Goal: Task Accomplishment & Management: Complete application form

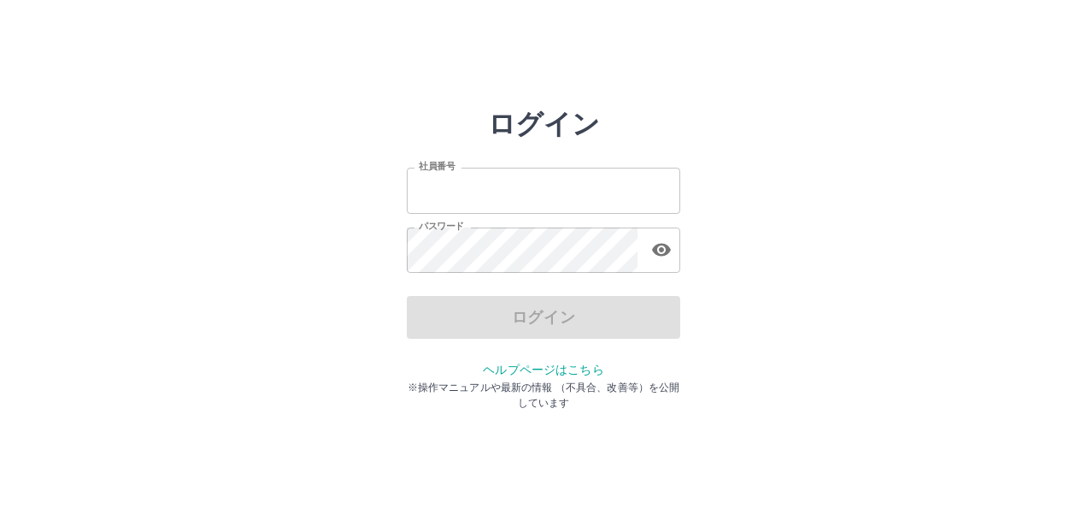
type input "*******"
click at [595, 309] on div "ログイン" at bounding box center [544, 317] width 274 height 43
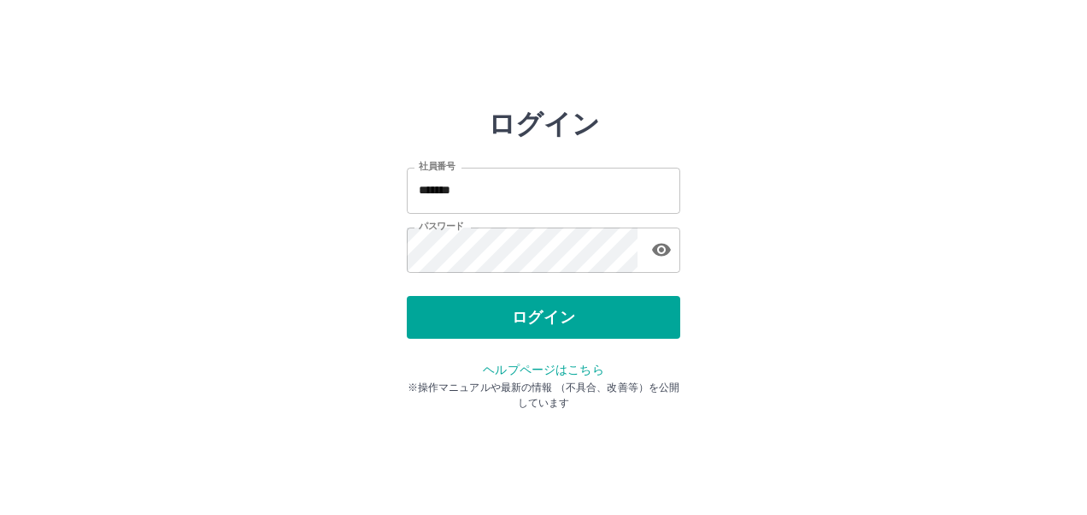
click at [595, 309] on button "ログイン" at bounding box center [544, 317] width 274 height 43
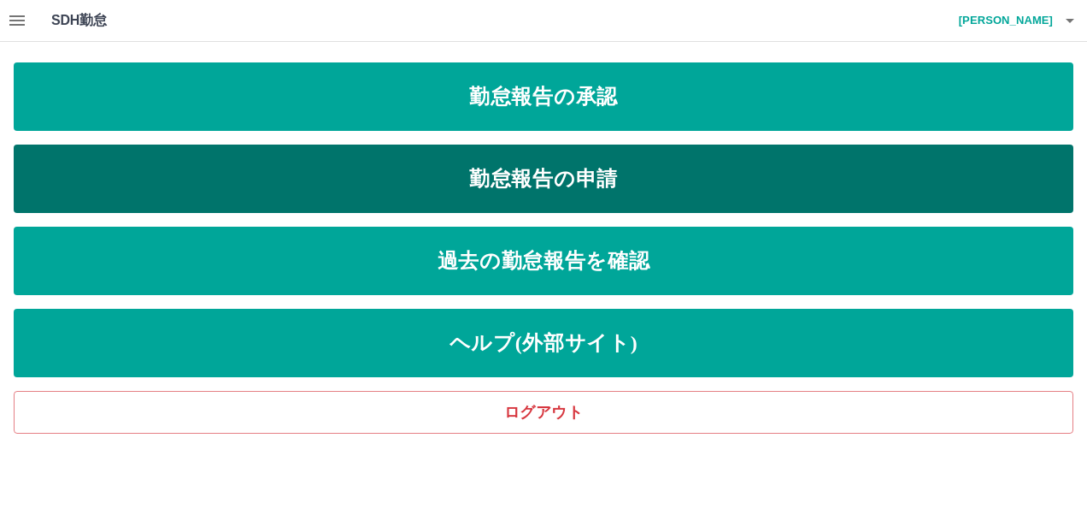
click at [638, 180] on link "勤怠報告の申請" at bounding box center [544, 178] width 1060 height 68
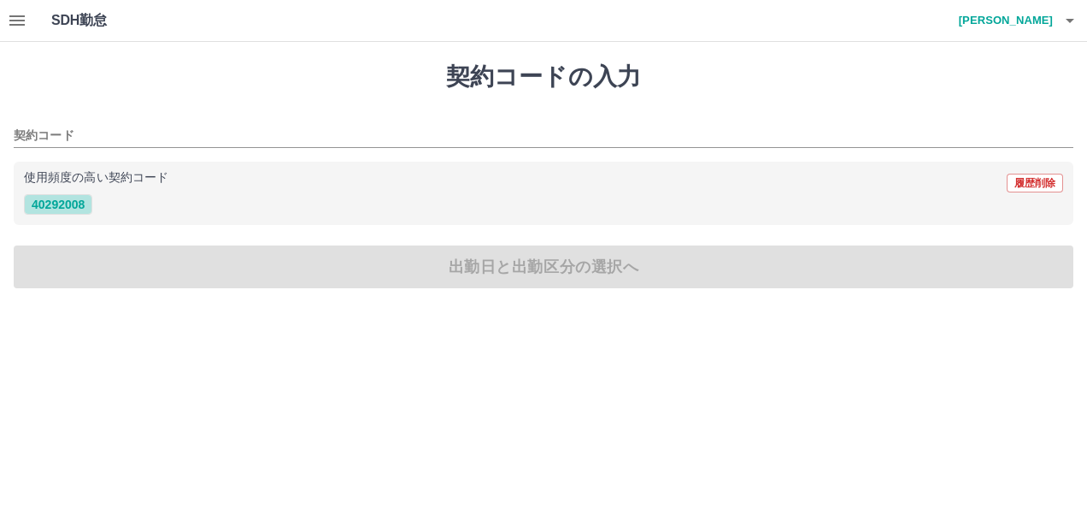
drag, startPoint x: 69, startPoint y: 209, endPoint x: 95, endPoint y: 221, distance: 28.3
click at [71, 210] on button "40292008" at bounding box center [58, 204] width 68 height 21
type input "********"
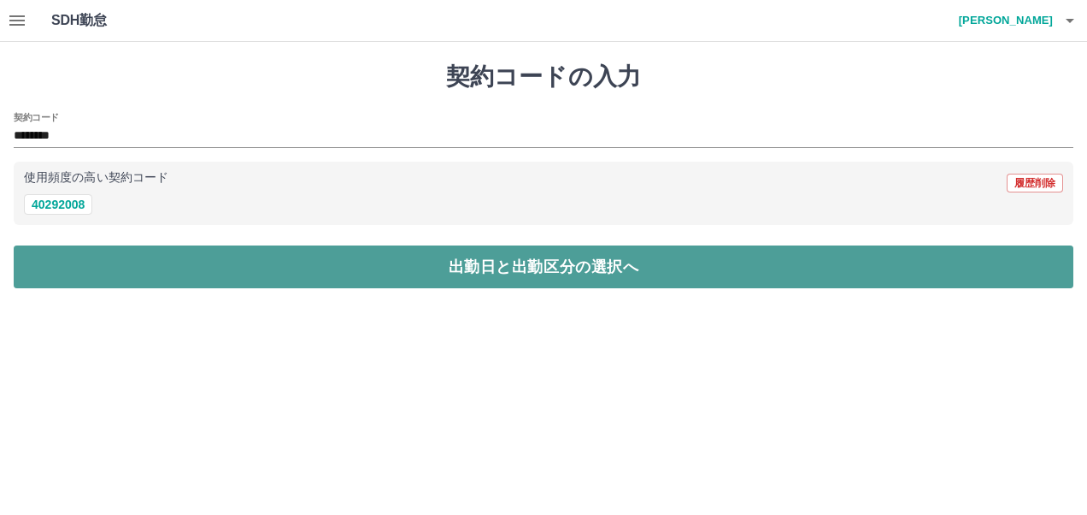
click at [224, 274] on button "出勤日と出勤区分の選択へ" at bounding box center [544, 266] width 1060 height 43
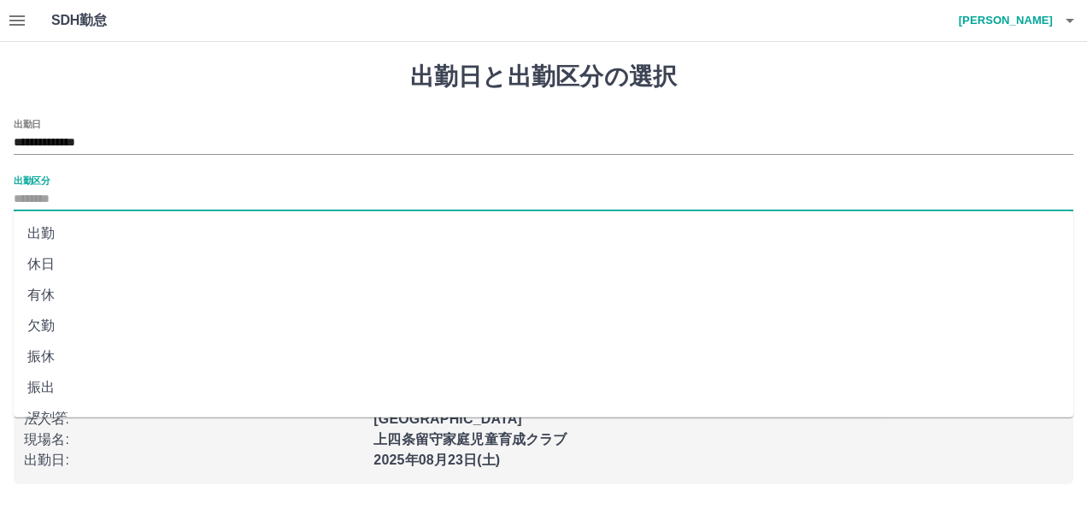
click at [203, 195] on input "出勤区分" at bounding box center [544, 199] width 1060 height 21
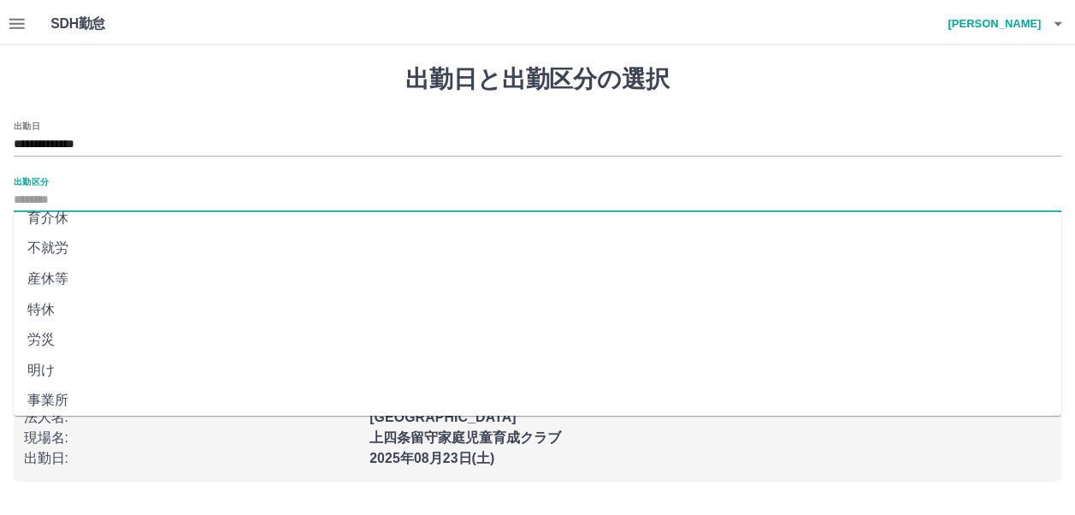
scroll to position [105, 0]
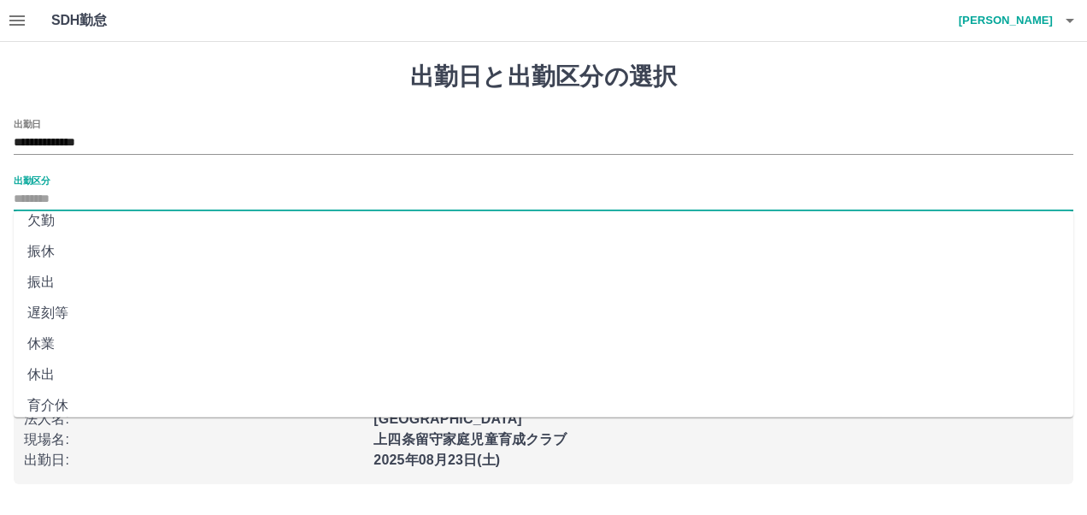
click at [84, 377] on li "休出" at bounding box center [544, 374] width 1060 height 31
type input "**"
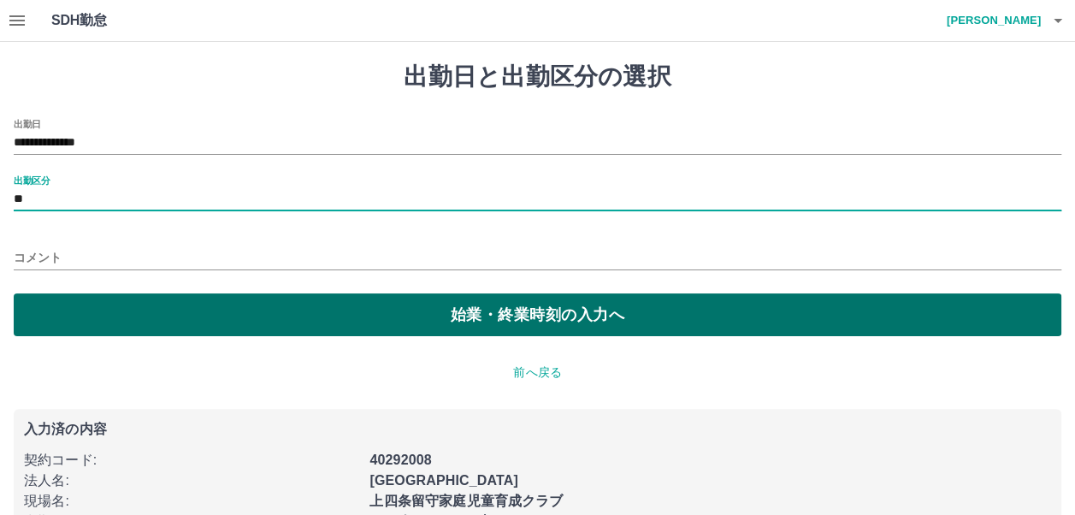
click at [390, 311] on button "始業・終業時刻の入力へ" at bounding box center [537, 314] width 1047 height 43
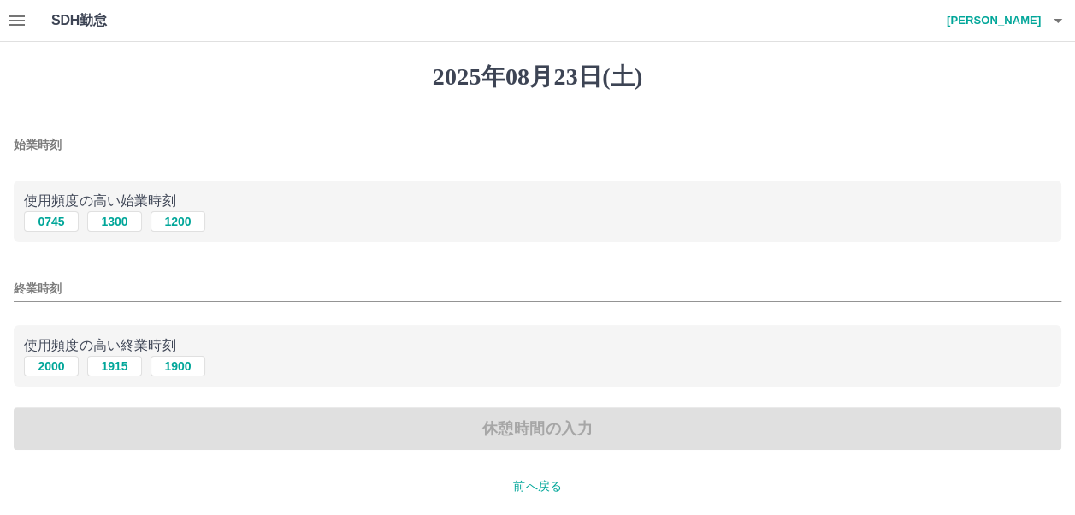
click at [138, 120] on div "始業時刻" at bounding box center [537, 139] width 1047 height 41
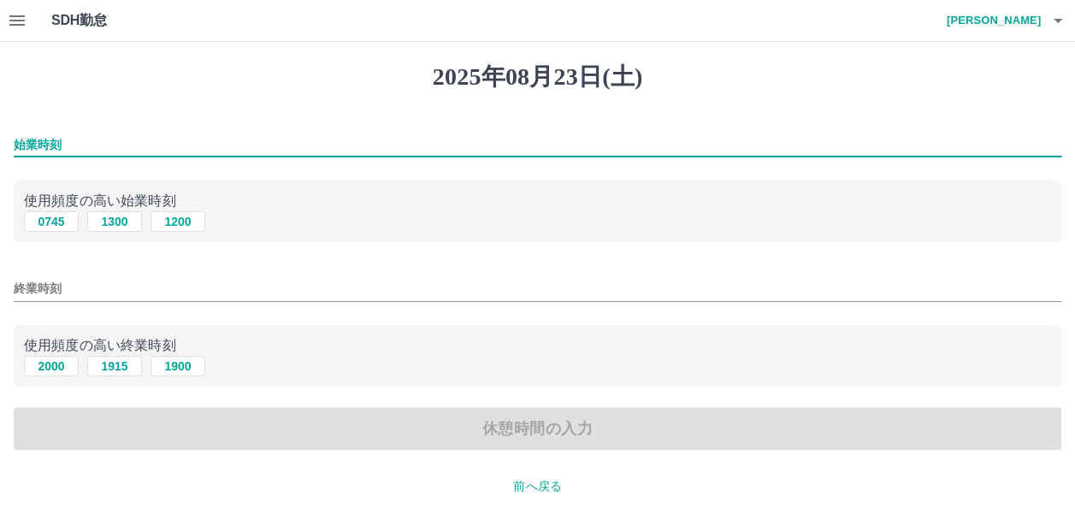
click at [135, 138] on input "始業時刻" at bounding box center [537, 144] width 1047 height 25
type input "****"
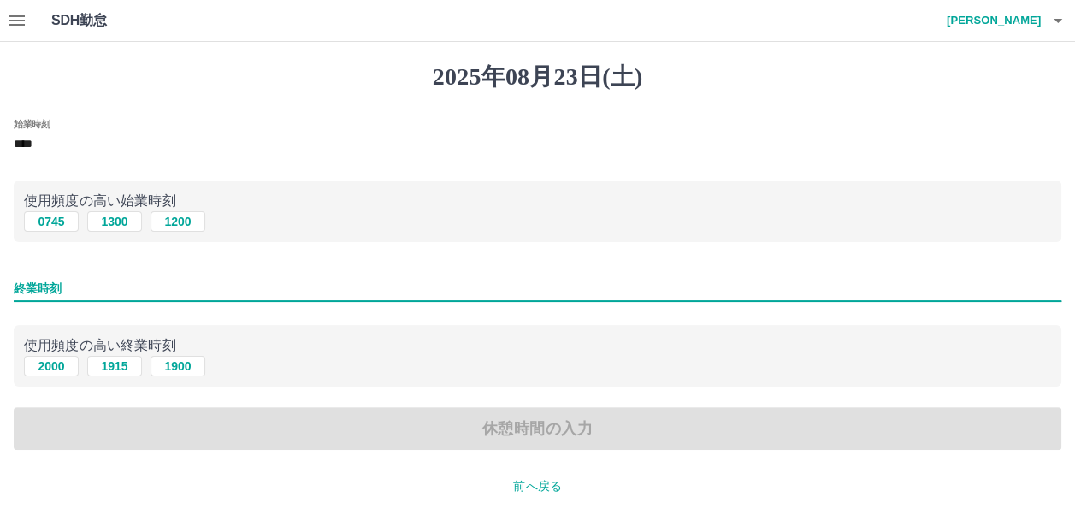
click at [108, 279] on input "終業時刻" at bounding box center [537, 288] width 1047 height 25
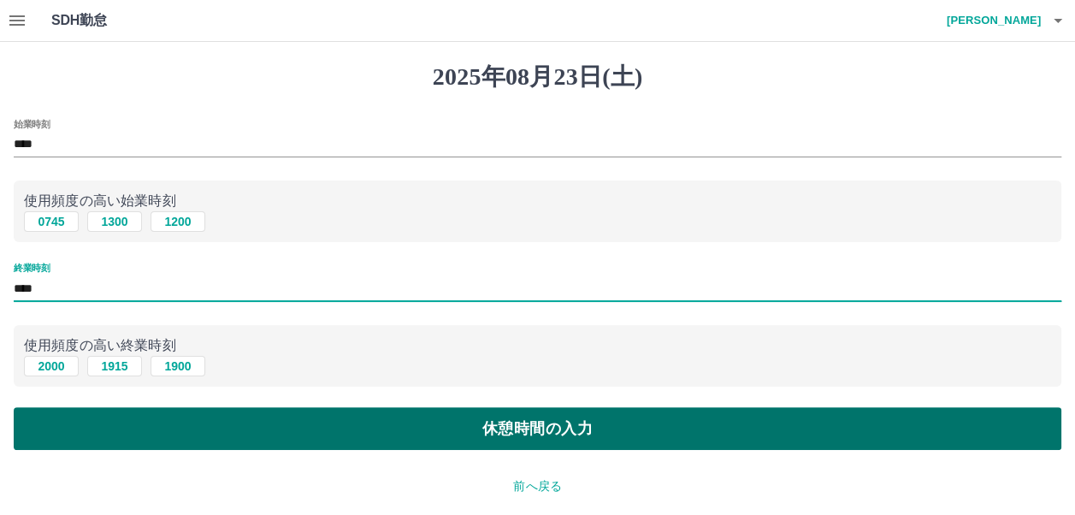
type input "****"
click at [136, 428] on button "休憩時間の入力" at bounding box center [537, 428] width 1047 height 43
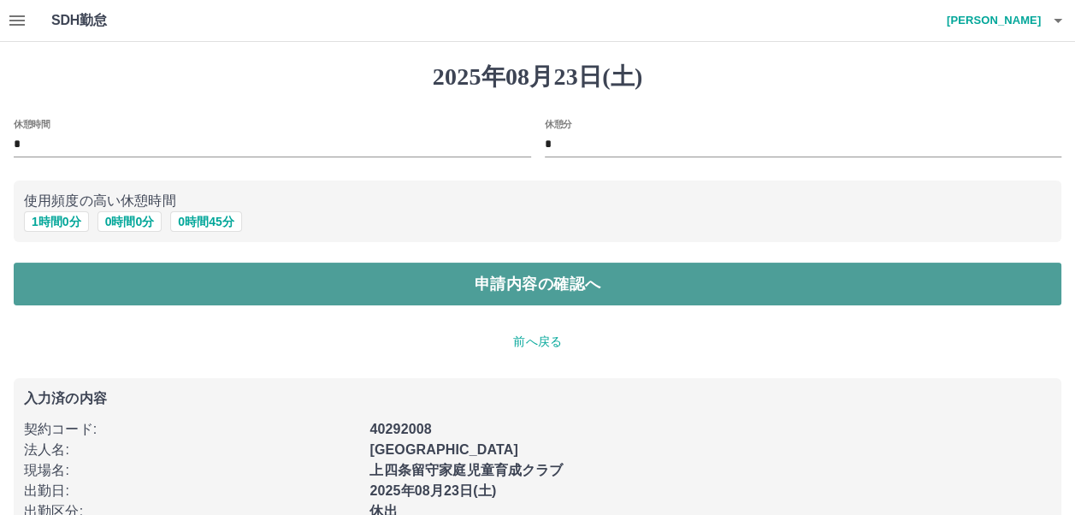
click at [166, 282] on button "申請内容の確認へ" at bounding box center [537, 283] width 1047 height 43
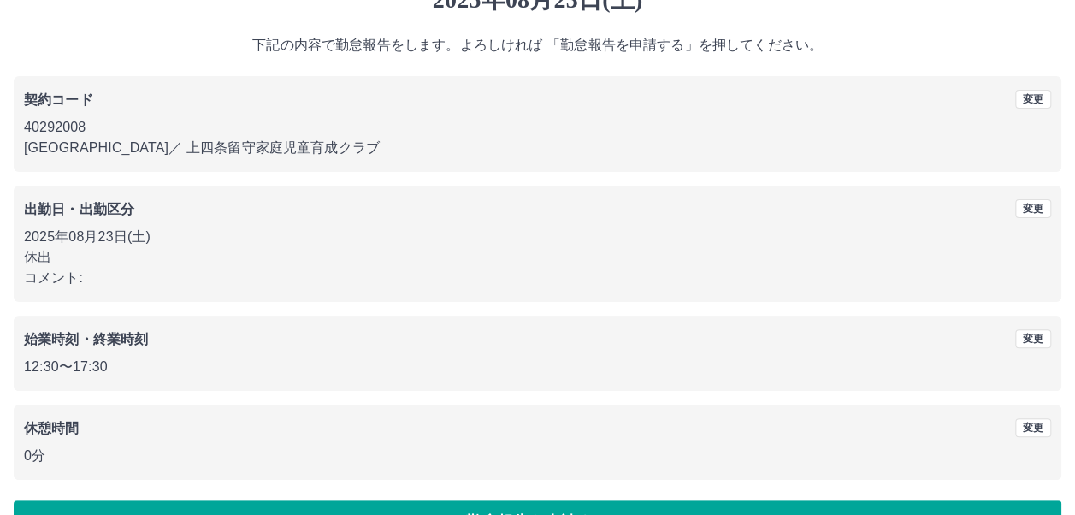
scroll to position [125, 0]
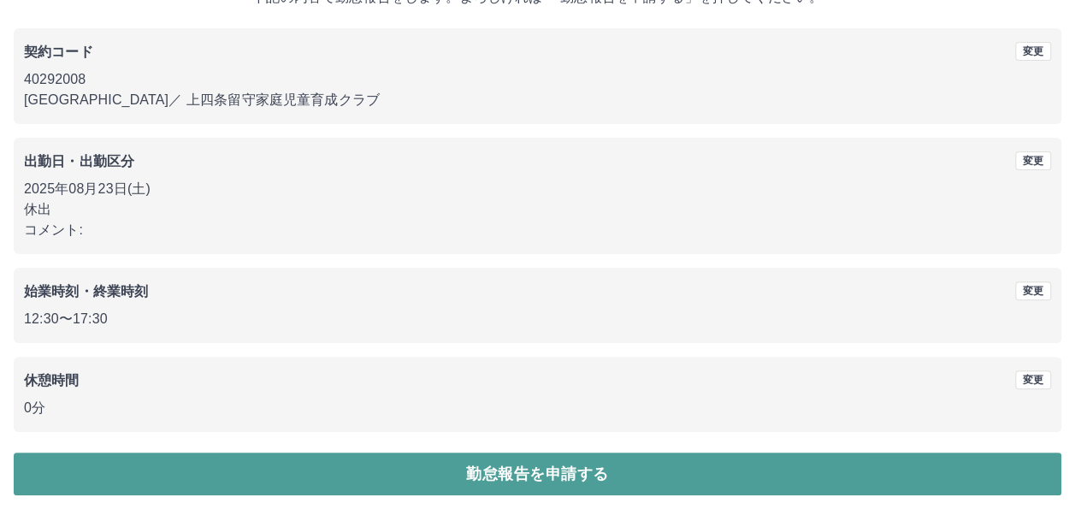
click at [450, 468] on button "勤怠報告を申請する" at bounding box center [537, 473] width 1047 height 43
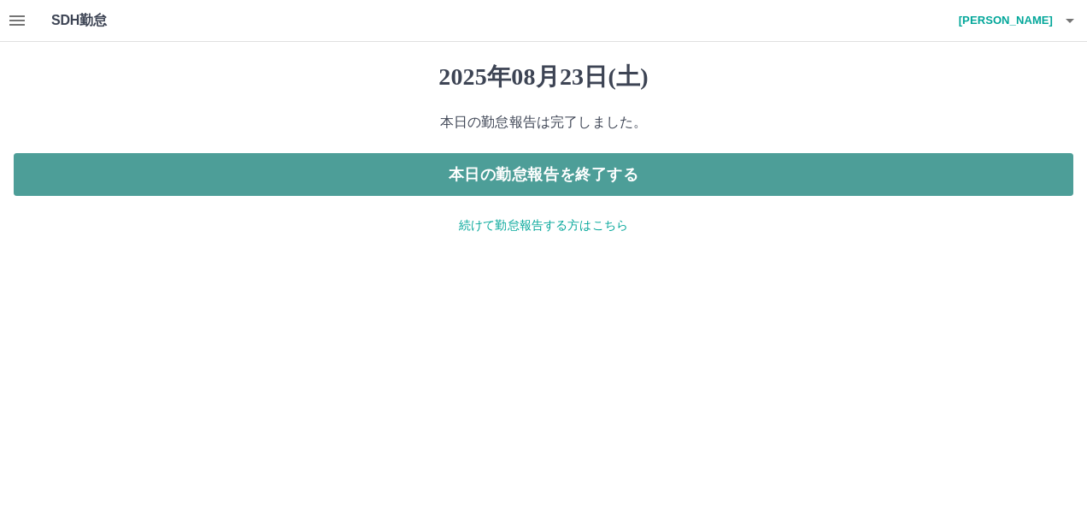
click at [785, 189] on button "本日の勤怠報告を終了する" at bounding box center [544, 174] width 1060 height 43
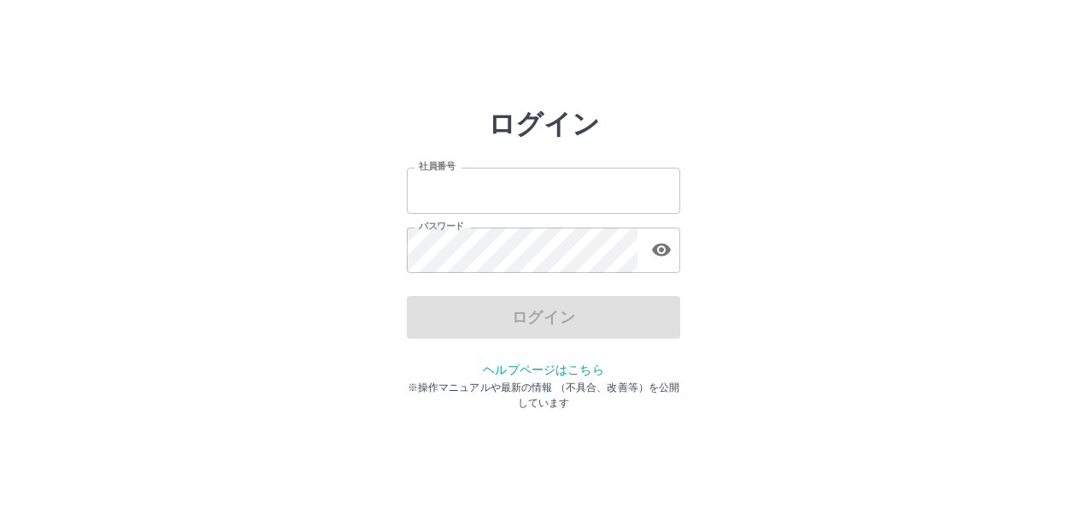
type input "*******"
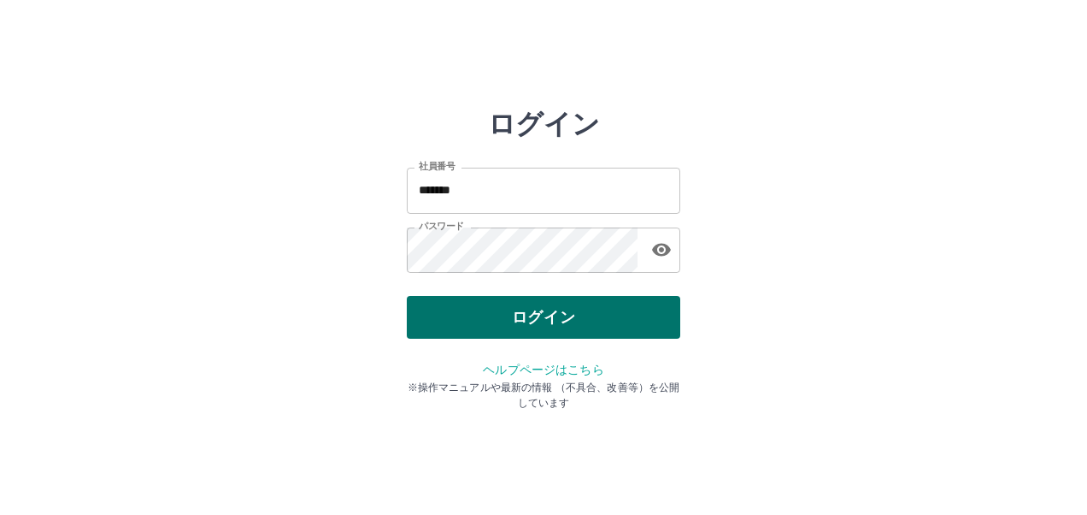
click at [574, 297] on div "ログイン" at bounding box center [544, 317] width 274 height 43
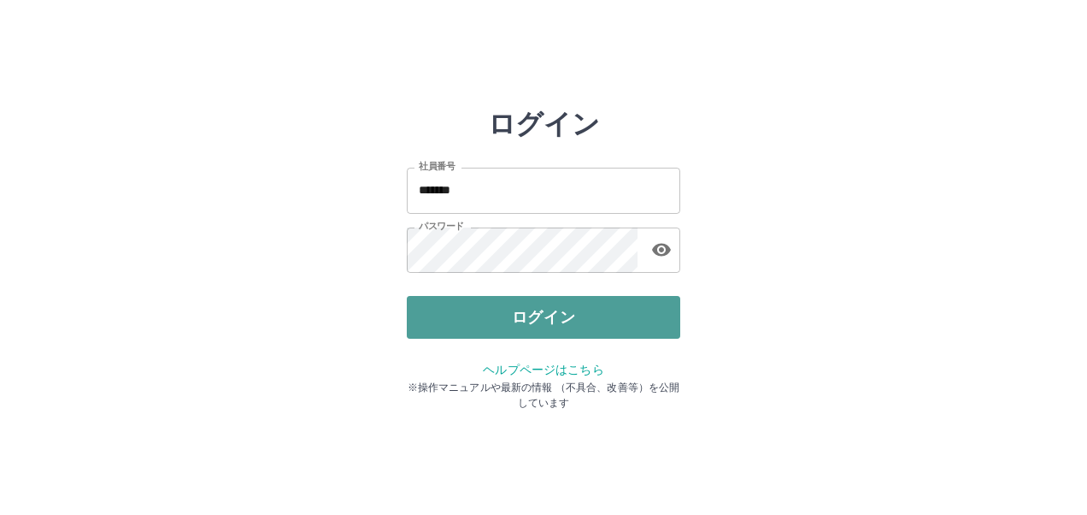
click at [576, 309] on button "ログイン" at bounding box center [544, 317] width 274 height 43
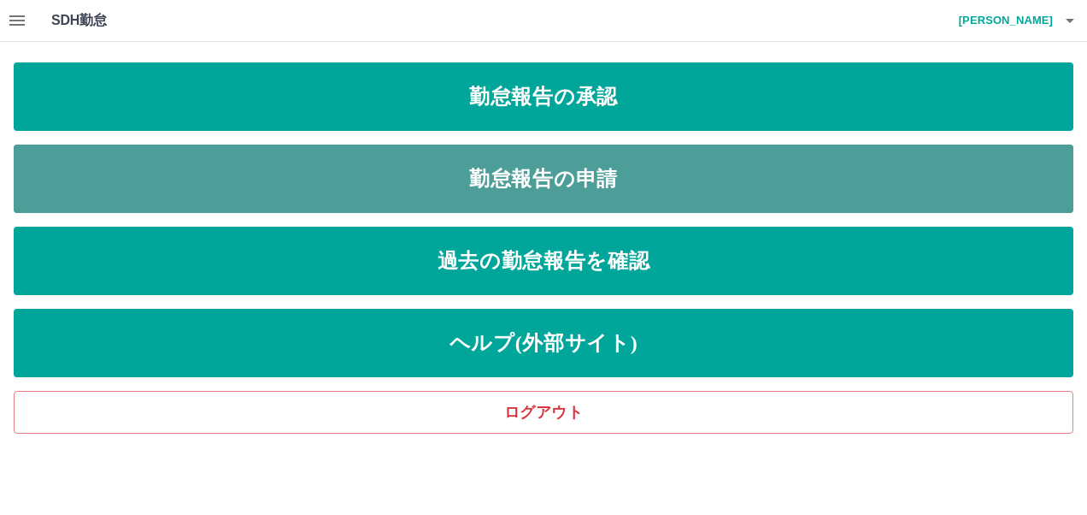
click at [630, 172] on link "勤怠報告の申請" at bounding box center [544, 178] width 1060 height 68
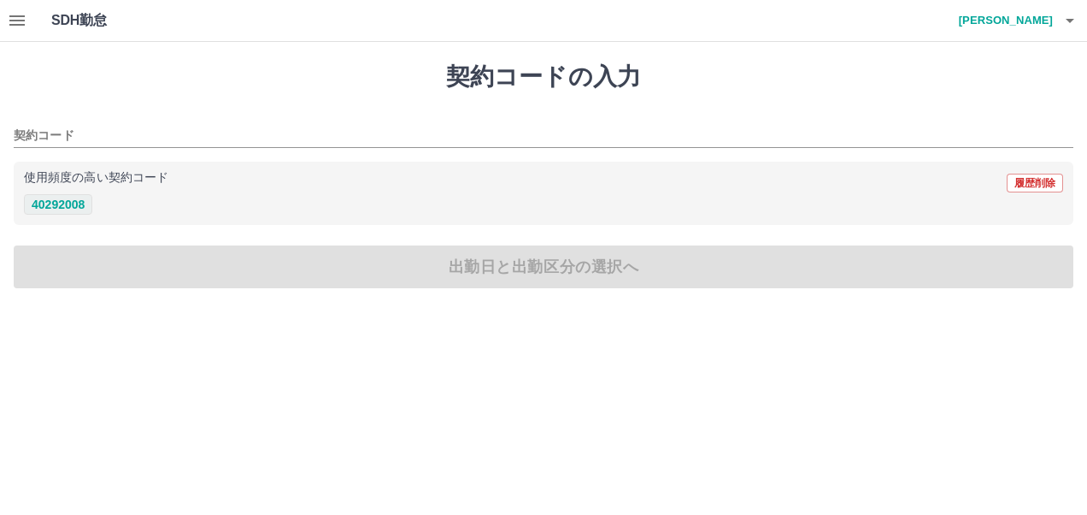
drag, startPoint x: 60, startPoint y: 203, endPoint x: 73, endPoint y: 203, distance: 12.8
click at [65, 203] on button "40292008" at bounding box center [58, 204] width 68 height 21
type input "********"
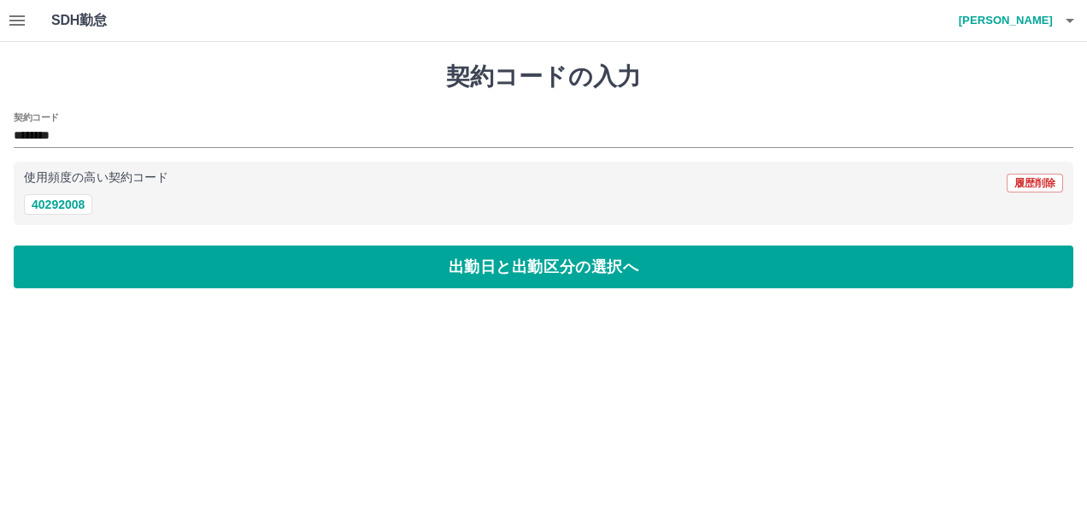
click at [271, 244] on div "契約コードの入力 契約コード ******** 使用頻度の高い契約コード 履歴削除 40292008 出勤日と出勤区分の選択へ" at bounding box center [543, 175] width 1087 height 267
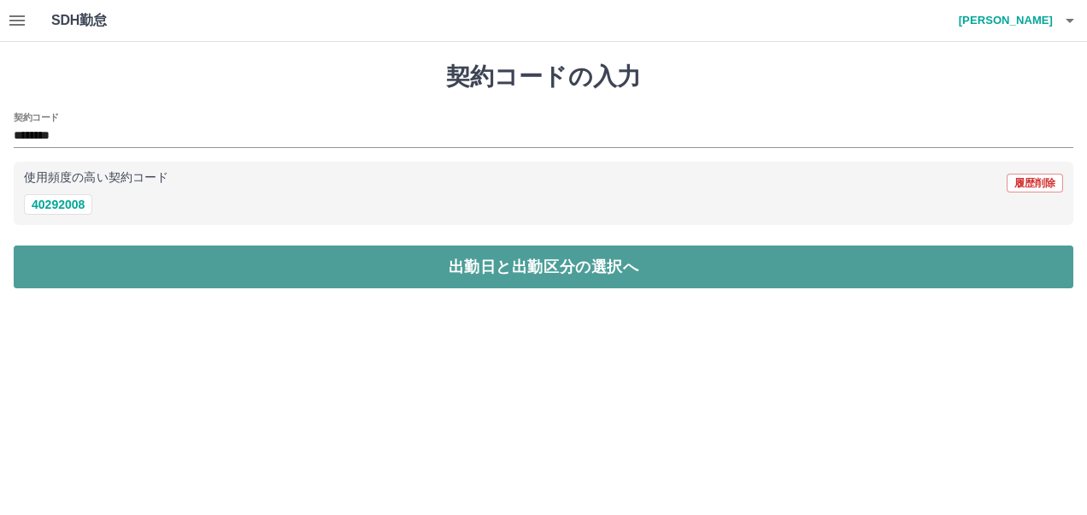
click at [284, 265] on button "出勤日と出勤区分の選択へ" at bounding box center [544, 266] width 1060 height 43
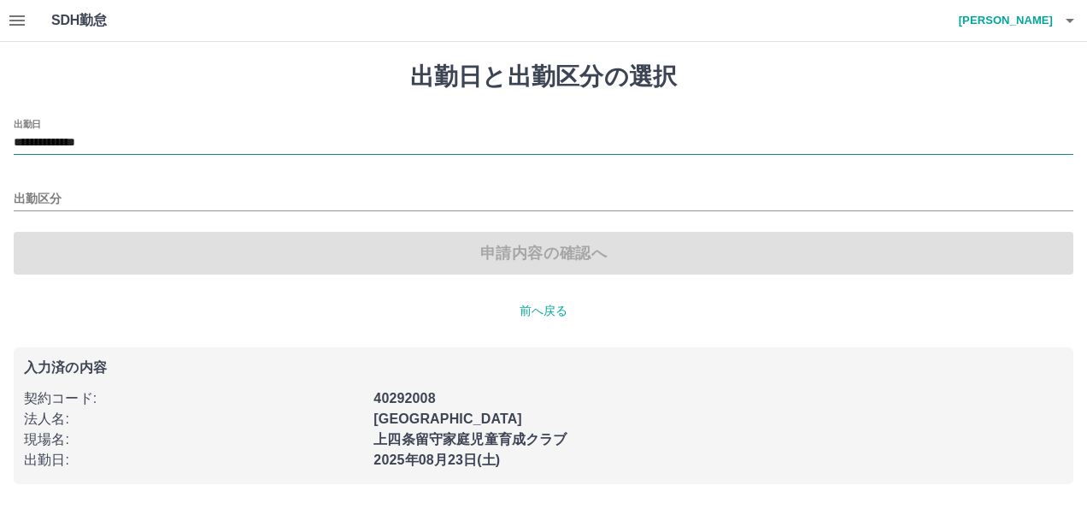
click at [136, 137] on input "**********" at bounding box center [544, 142] width 1060 height 21
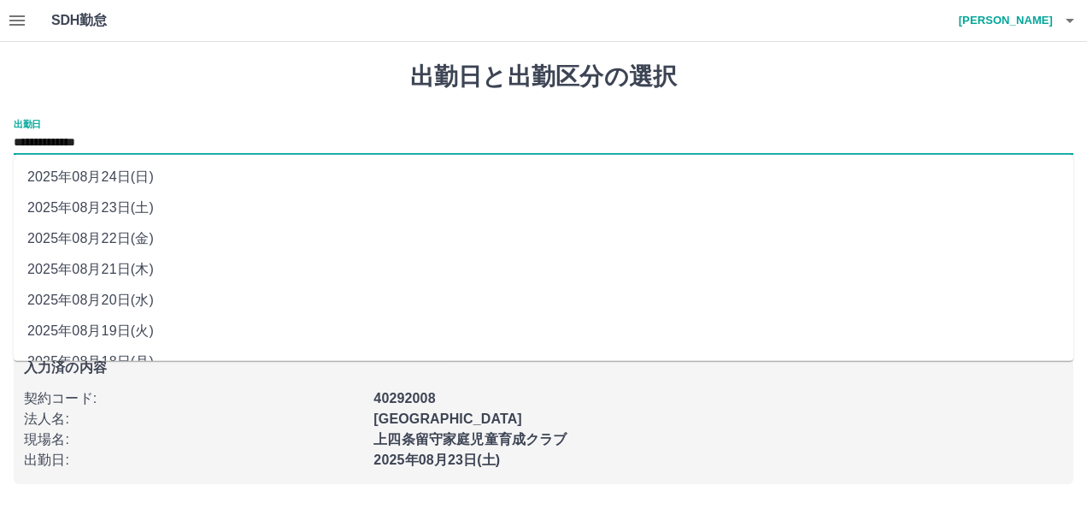
drag, startPoint x: 136, startPoint y: 137, endPoint x: 148, endPoint y: 270, distance: 133.9
click at [148, 270] on li "2025年08月21日(木)" at bounding box center [544, 269] width 1060 height 31
type input "**********"
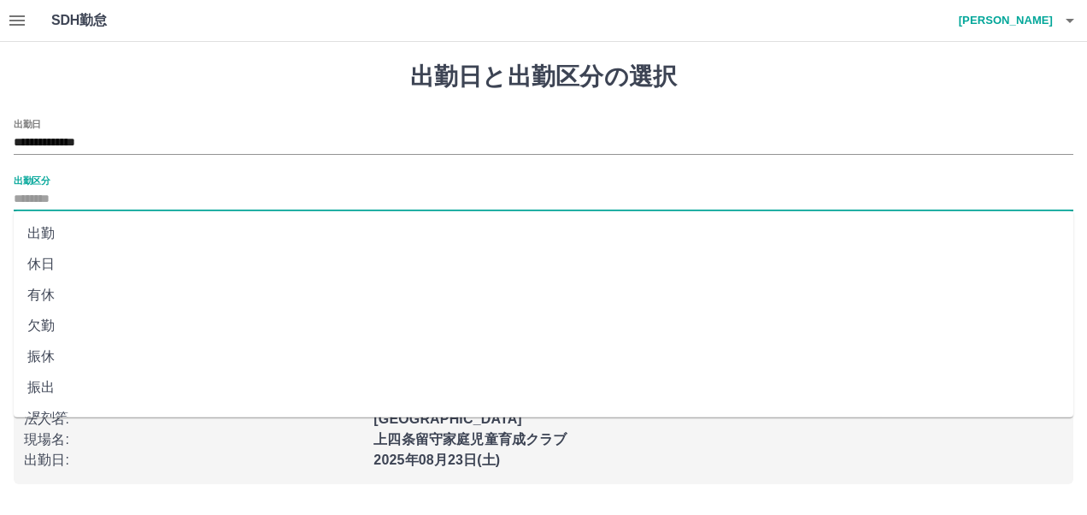
click at [104, 202] on input "出勤区分" at bounding box center [544, 199] width 1060 height 21
click at [125, 221] on li "出勤" at bounding box center [544, 233] width 1060 height 31
type input "**"
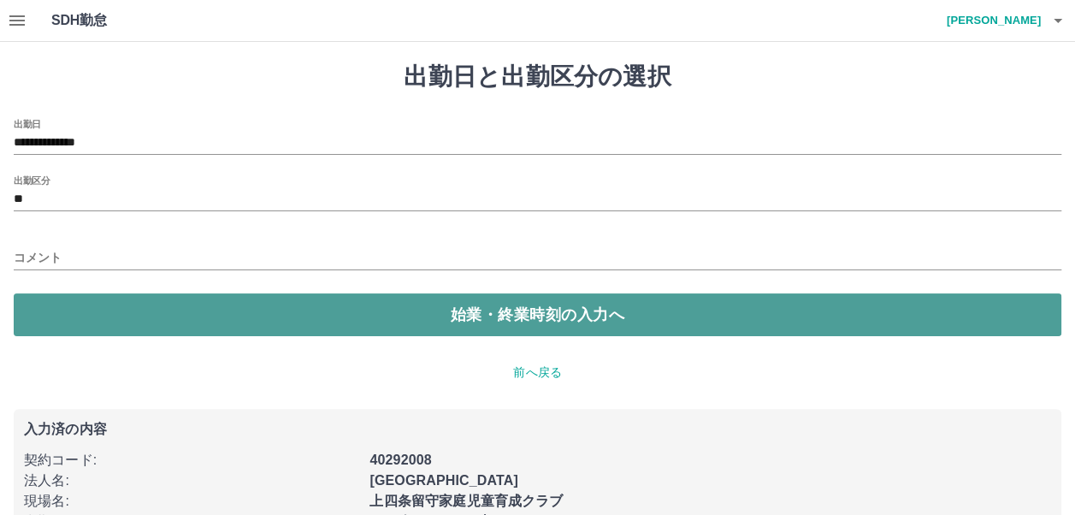
click at [191, 313] on button "始業・終業時刻の入力へ" at bounding box center [537, 314] width 1047 height 43
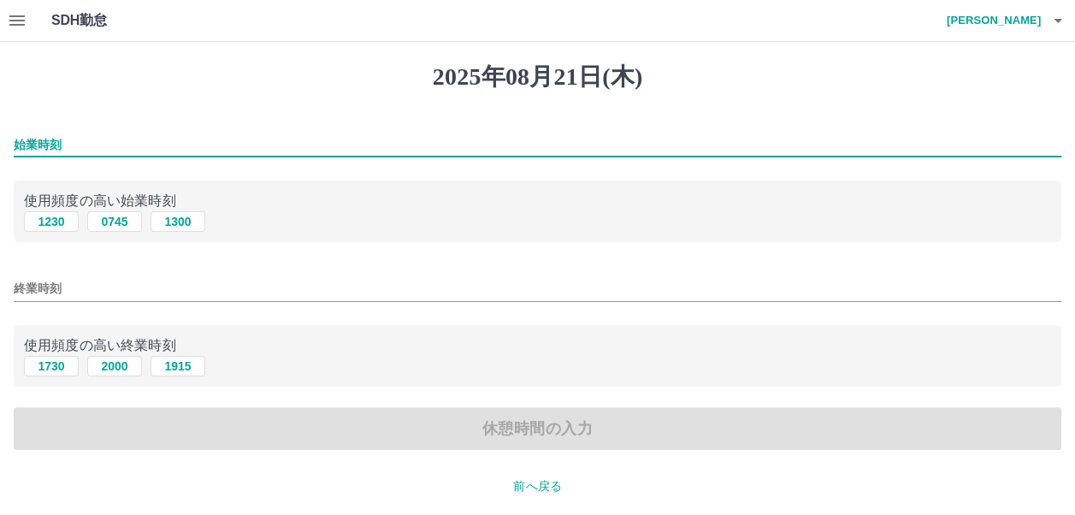
click at [154, 144] on input "始業時刻" at bounding box center [537, 144] width 1047 height 25
type input "***"
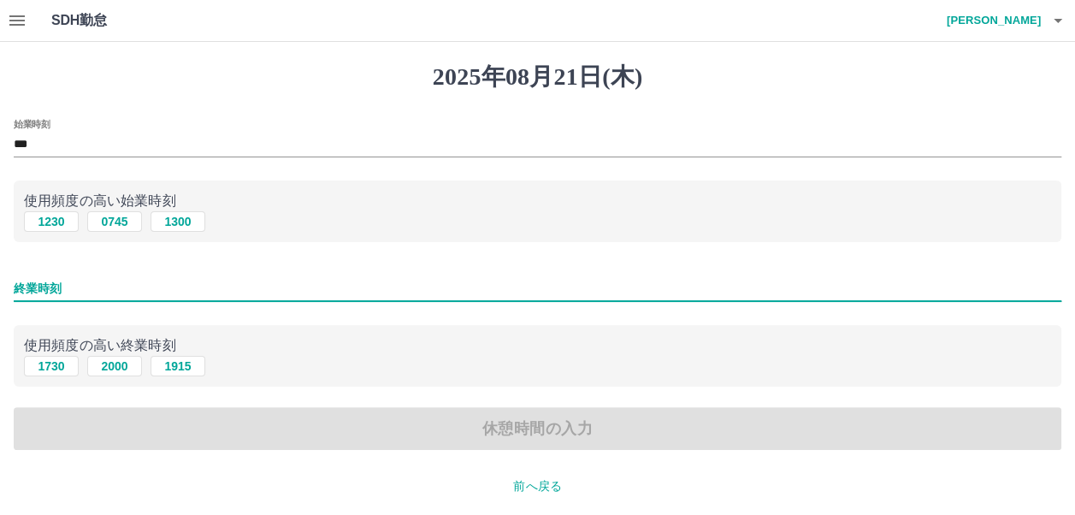
click at [132, 280] on input "終業時刻" at bounding box center [537, 288] width 1047 height 25
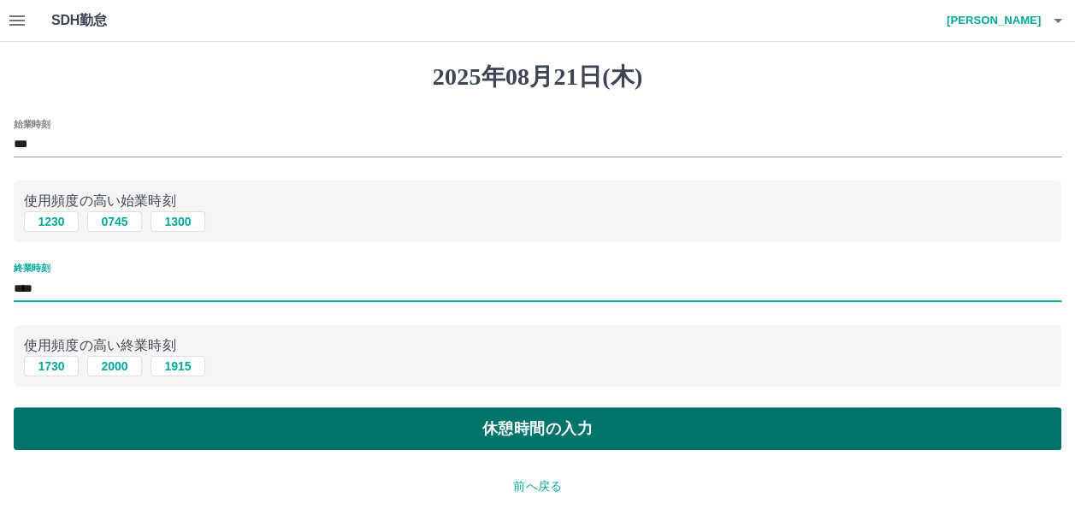
type input "****"
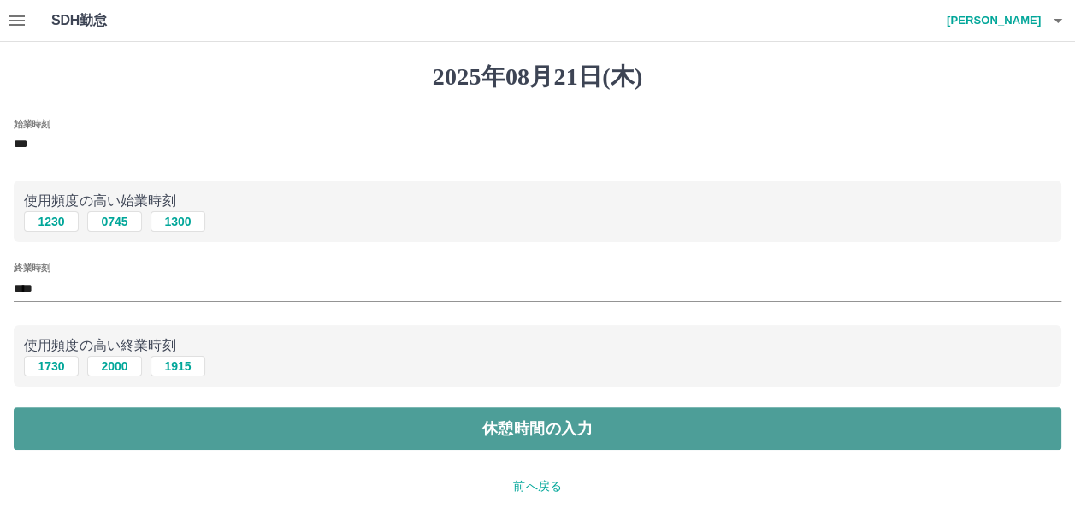
click at [228, 417] on button "休憩時間の入力" at bounding box center [537, 428] width 1047 height 43
type input "****"
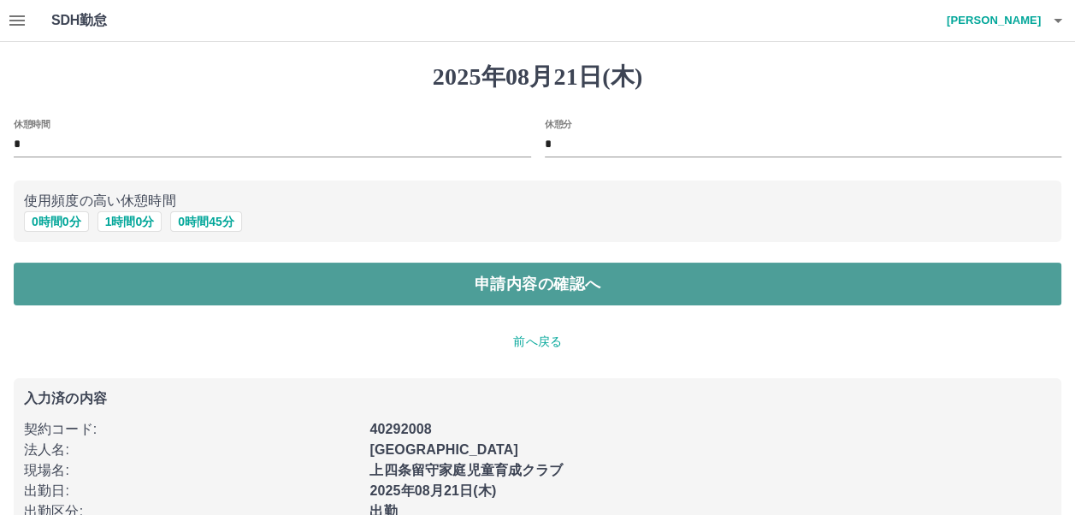
click at [480, 287] on button "申請内容の確認へ" at bounding box center [537, 283] width 1047 height 43
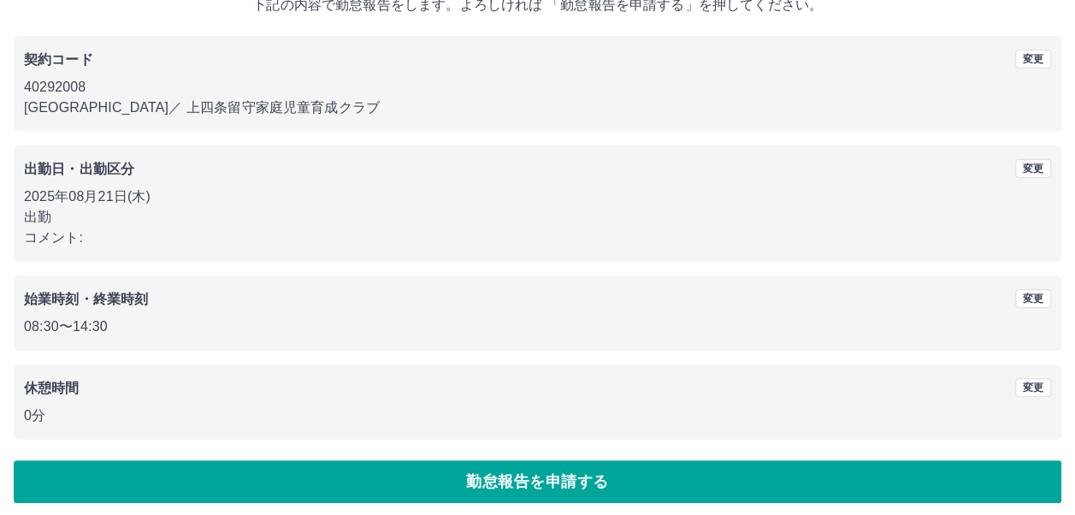
scroll to position [125, 0]
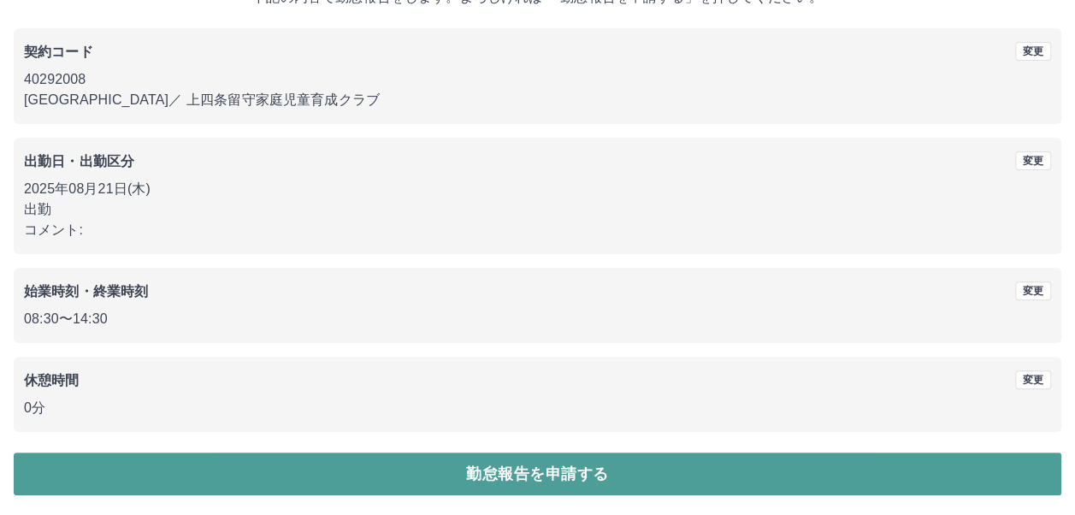
click at [520, 460] on button "勤怠報告を申請する" at bounding box center [537, 473] width 1047 height 43
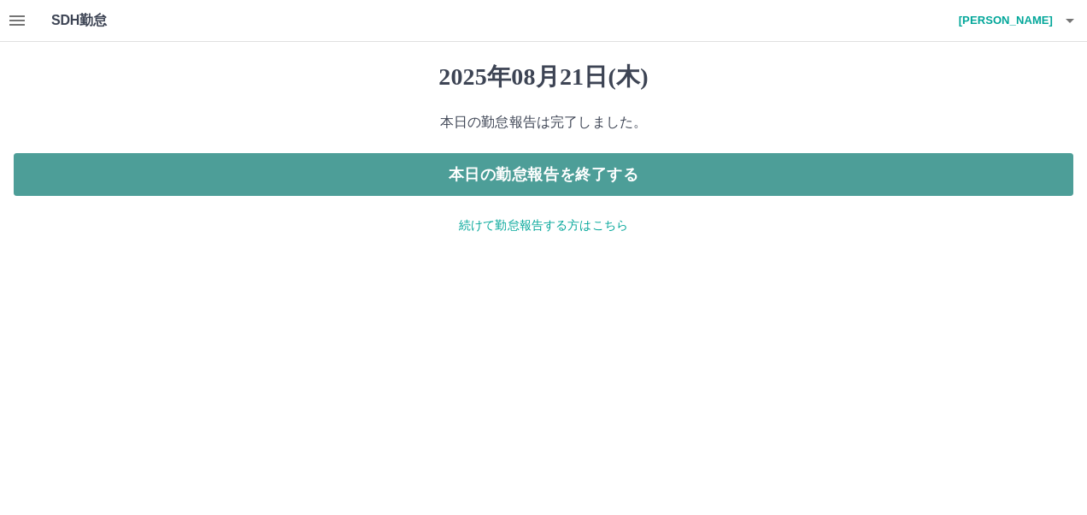
click at [628, 185] on button "本日の勤怠報告を終了する" at bounding box center [544, 174] width 1060 height 43
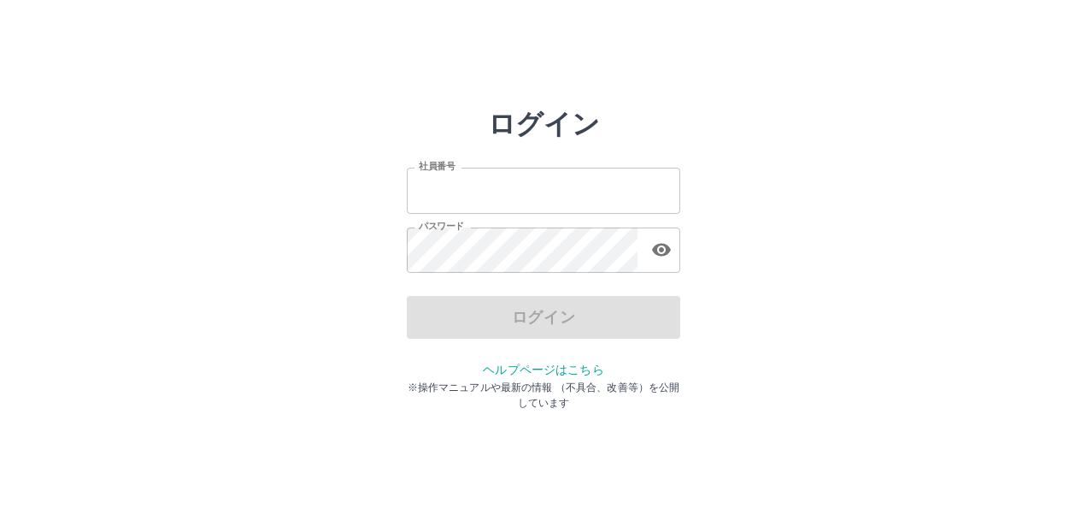
type input "*******"
click at [568, 332] on div "ログイン" at bounding box center [544, 317] width 274 height 43
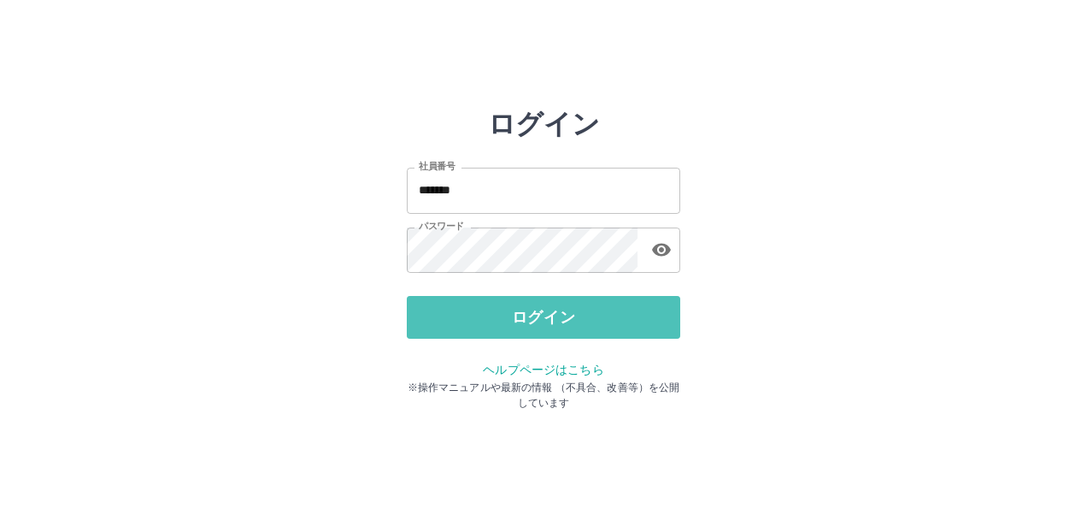
click at [568, 332] on button "ログイン" at bounding box center [544, 317] width 274 height 43
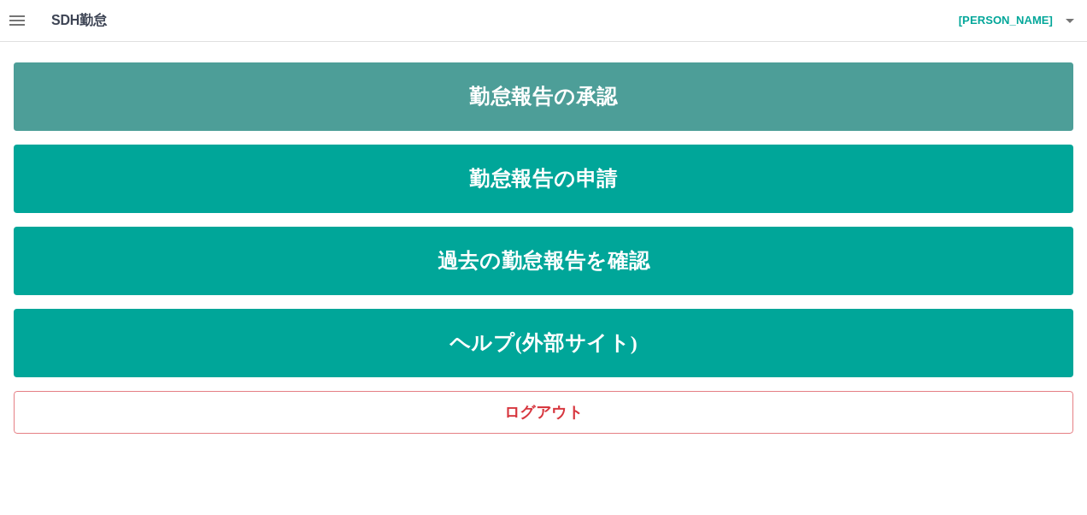
click at [704, 97] on link "勤怠報告の承認" at bounding box center [544, 96] width 1060 height 68
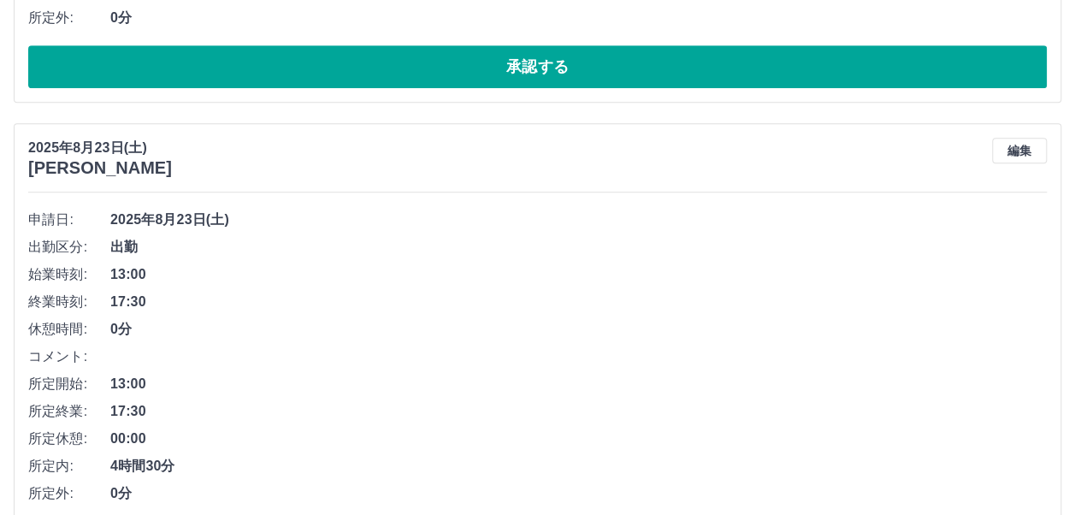
scroll to position [598, 0]
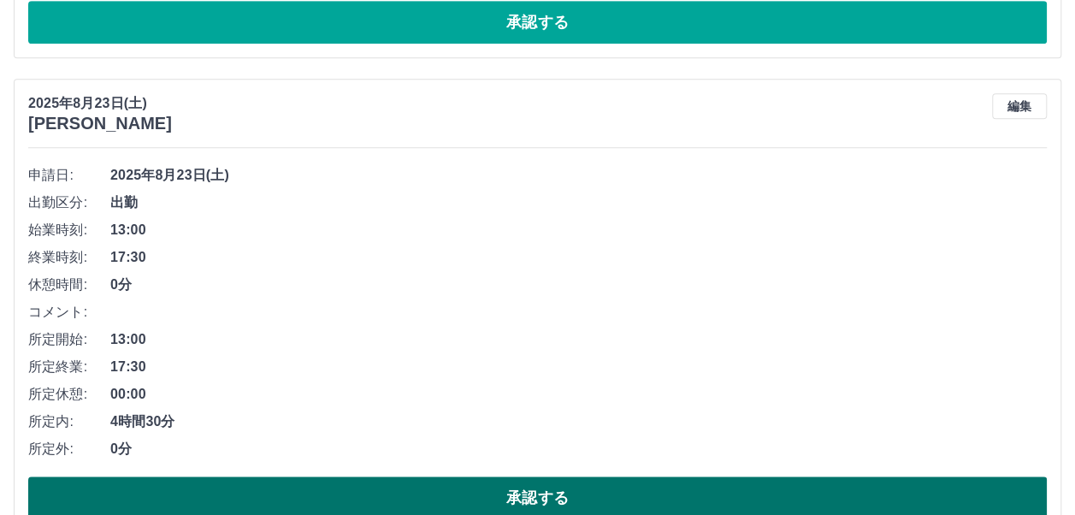
click at [617, 498] on button "承認する" at bounding box center [537, 497] width 1018 height 43
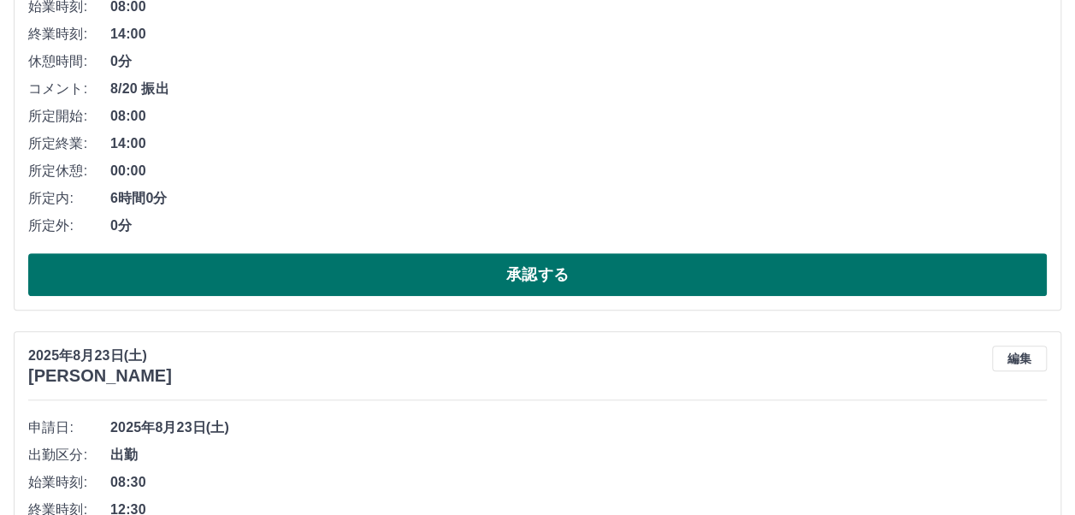
scroll to position [342, 0]
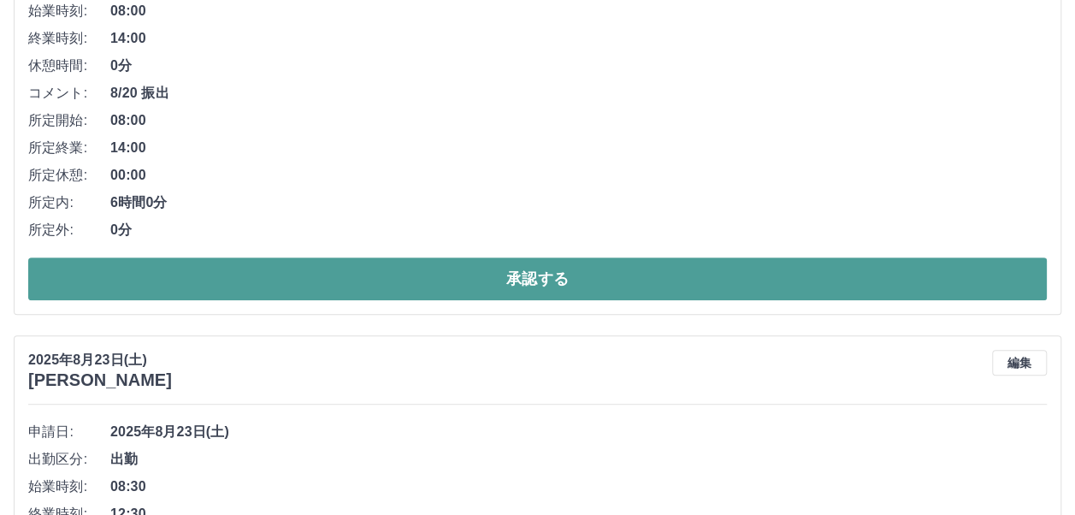
click at [660, 287] on button "承認する" at bounding box center [537, 278] width 1018 height 43
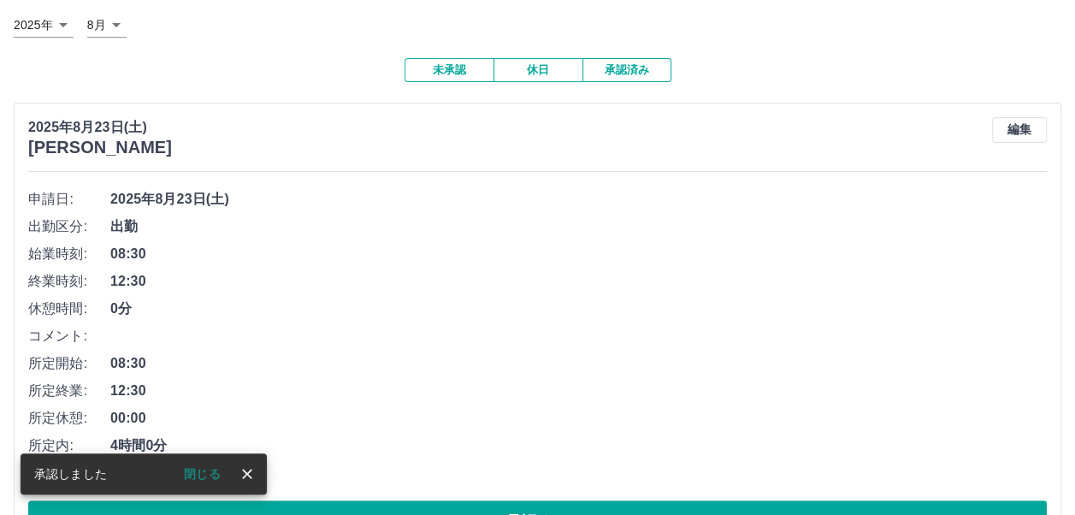
scroll to position [256, 0]
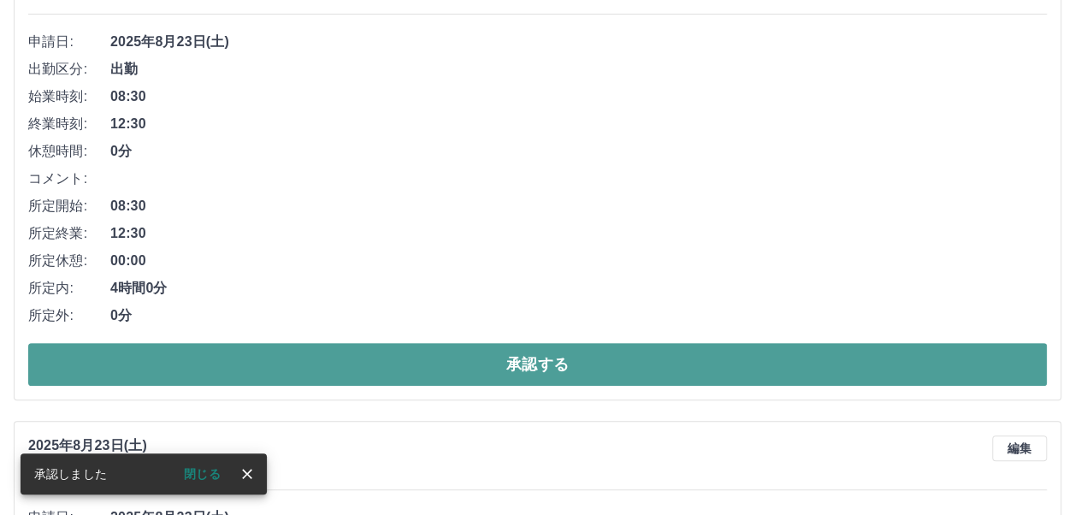
click at [710, 354] on button "承認する" at bounding box center [537, 364] width 1018 height 43
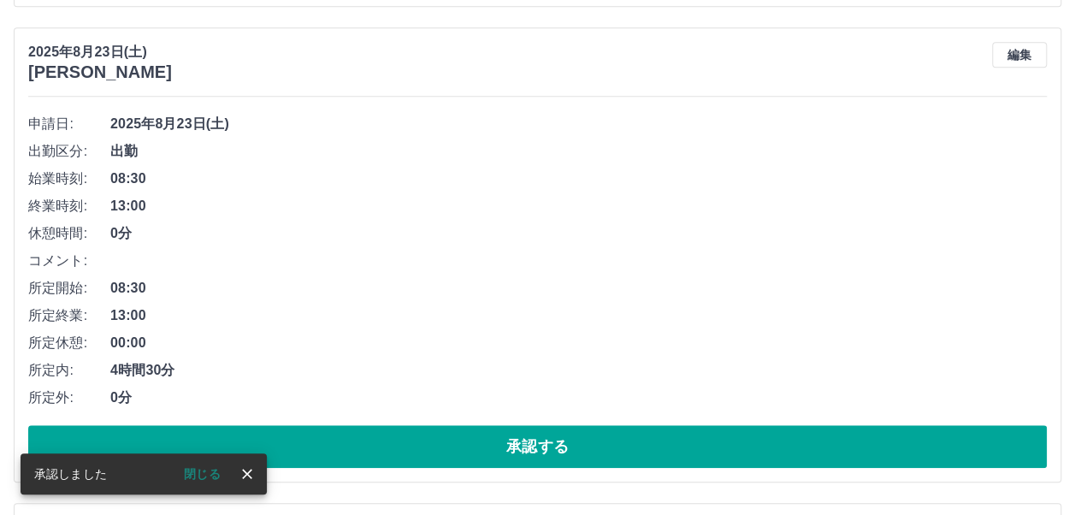
scroll to position [38, 0]
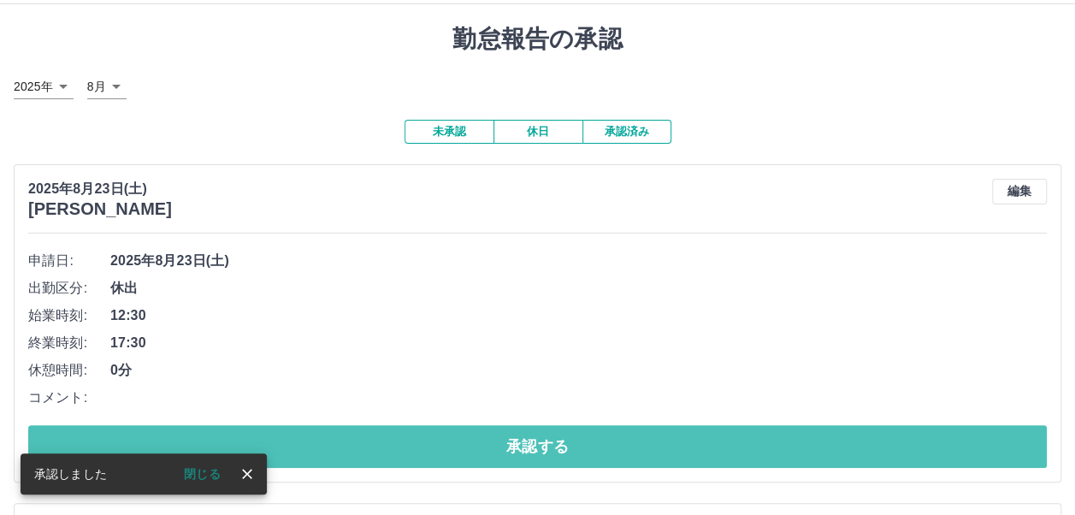
click at [675, 448] on button "承認する" at bounding box center [537, 446] width 1018 height 43
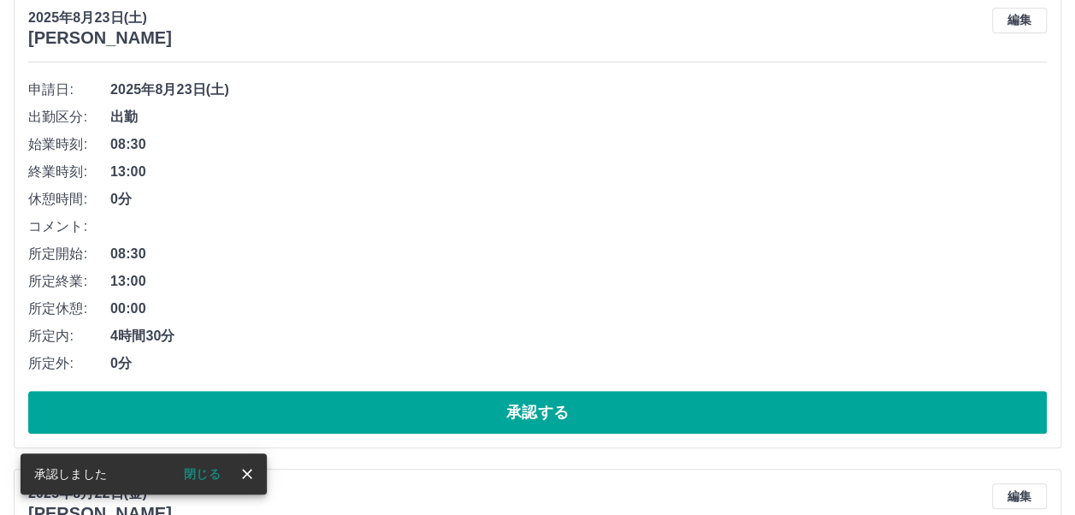
scroll to position [209, 0]
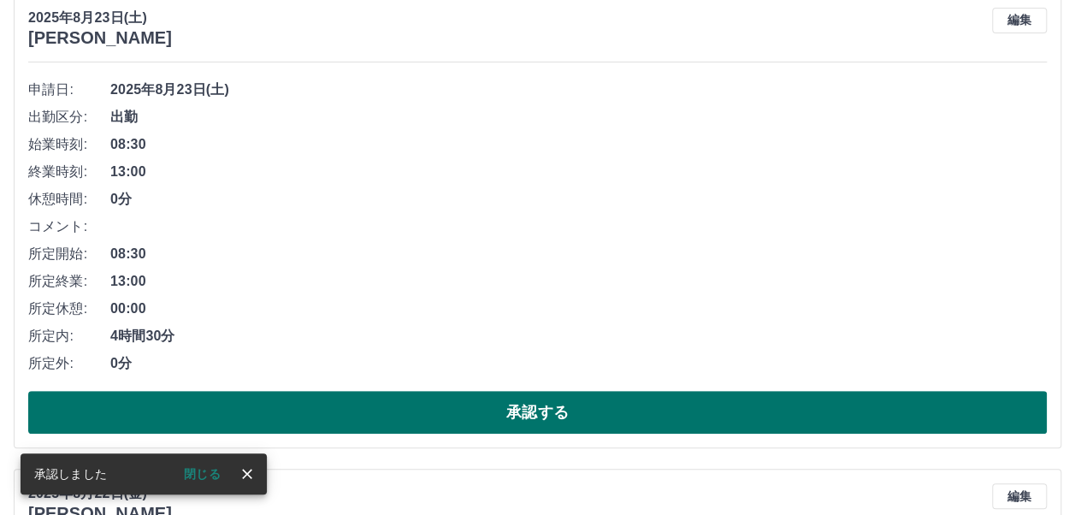
click at [688, 420] on button "承認する" at bounding box center [537, 412] width 1018 height 43
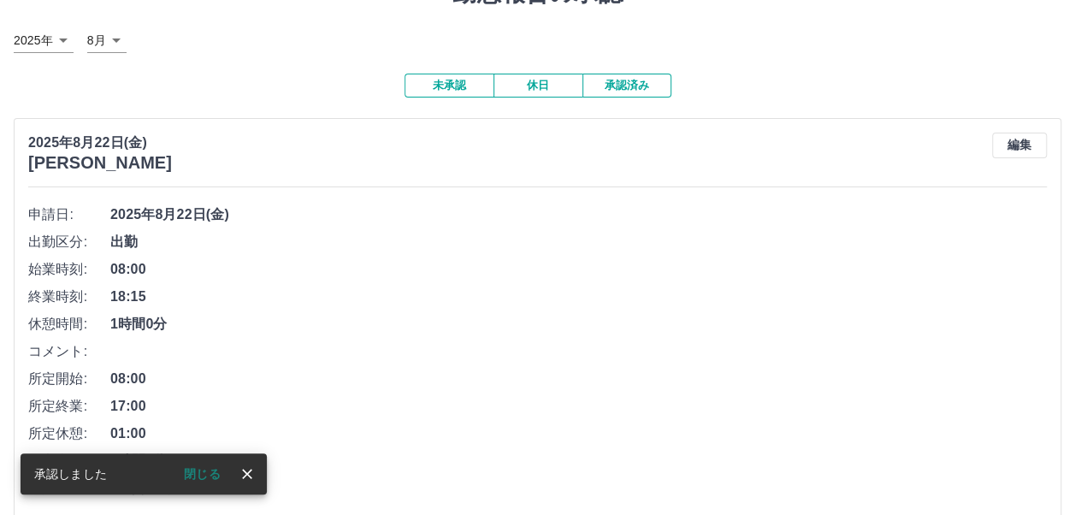
scroll to position [171, 0]
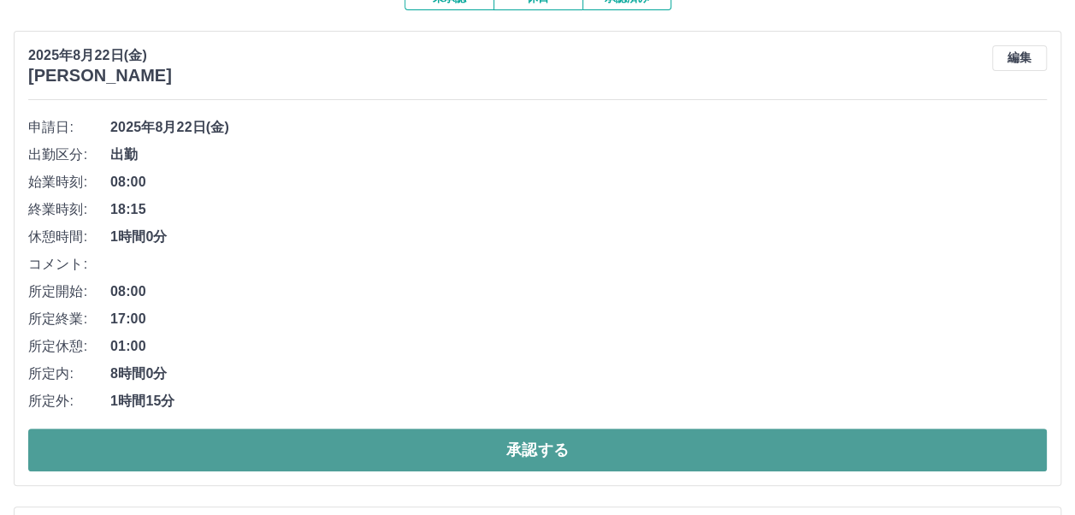
click at [439, 439] on button "承認する" at bounding box center [537, 449] width 1018 height 43
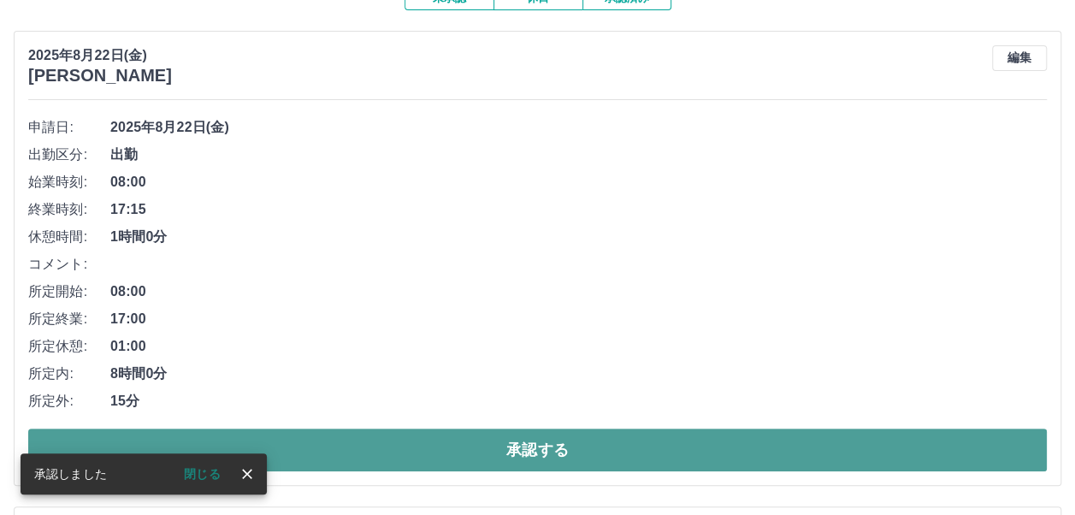
click at [448, 441] on button "承認する" at bounding box center [537, 449] width 1018 height 43
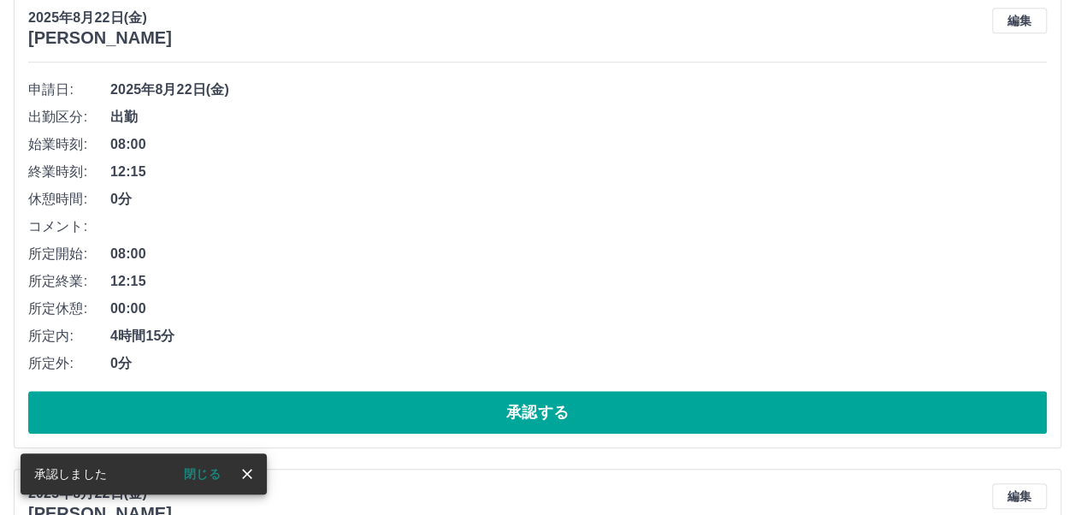
scroll to position [209, 0]
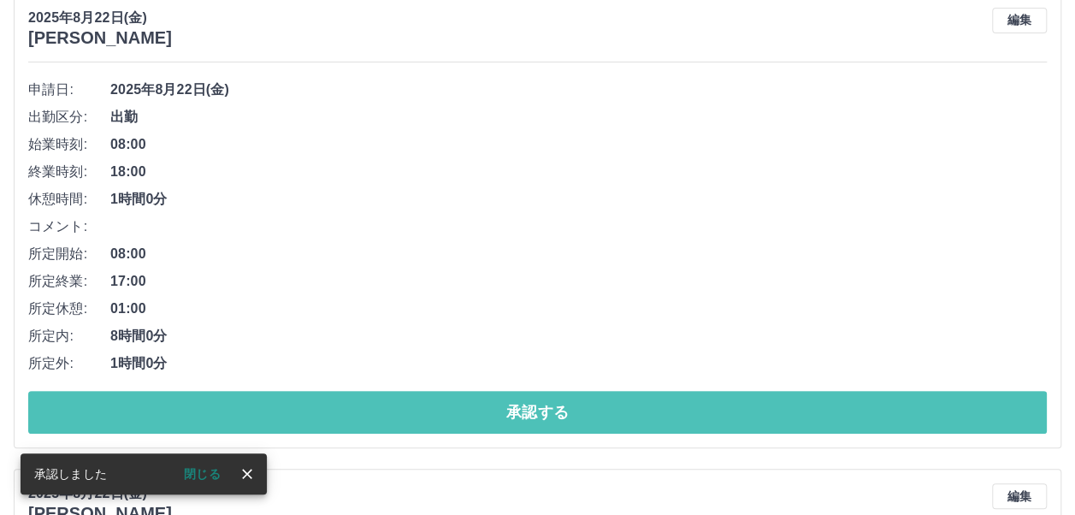
click at [469, 418] on button "承認する" at bounding box center [537, 412] width 1018 height 43
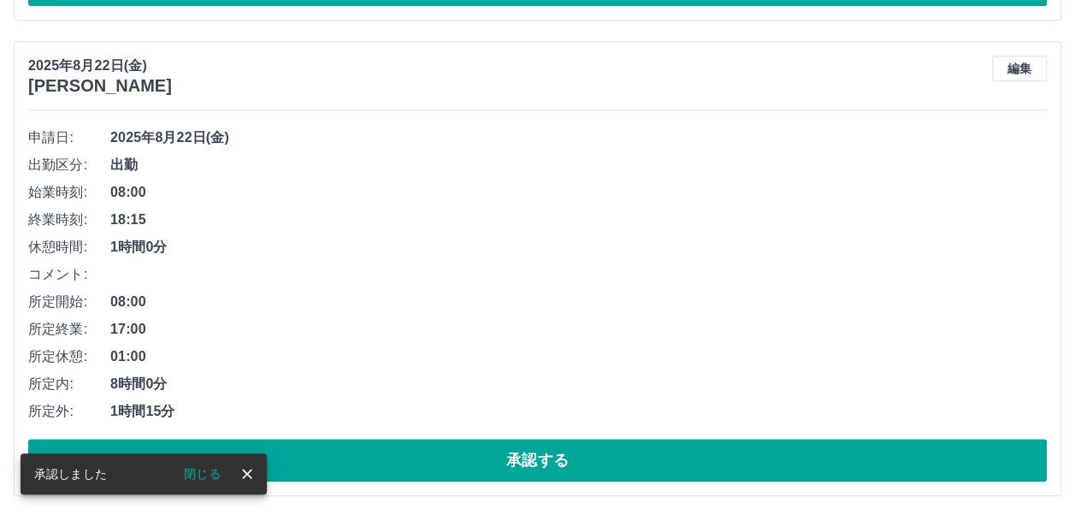
scroll to position [162, 0]
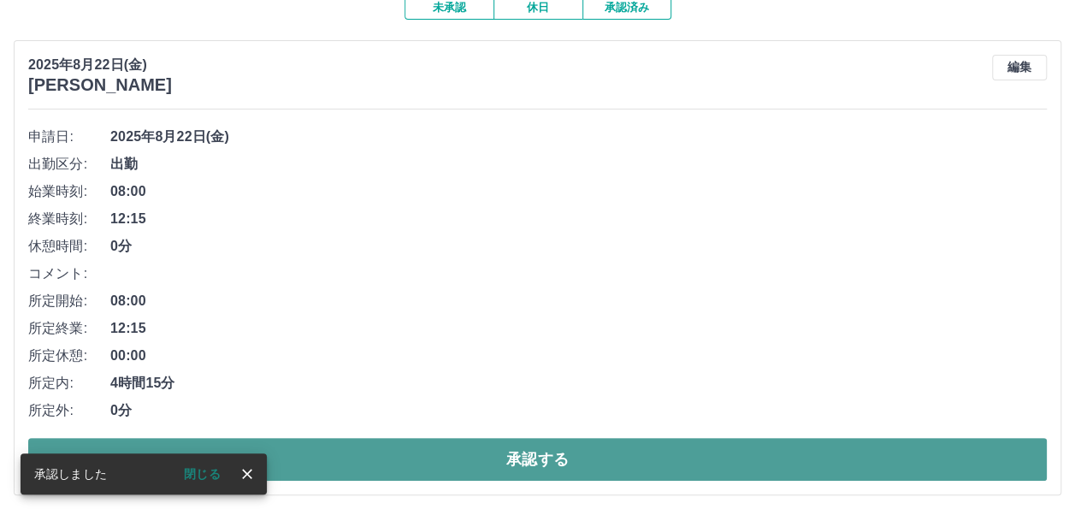
click at [465, 448] on button "承認する" at bounding box center [537, 459] width 1018 height 43
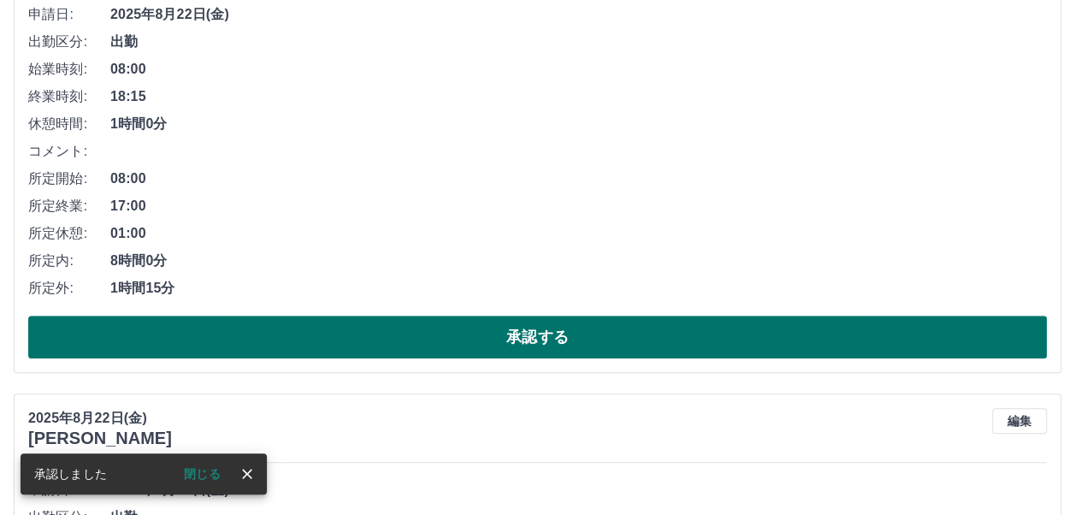
scroll to position [286, 0]
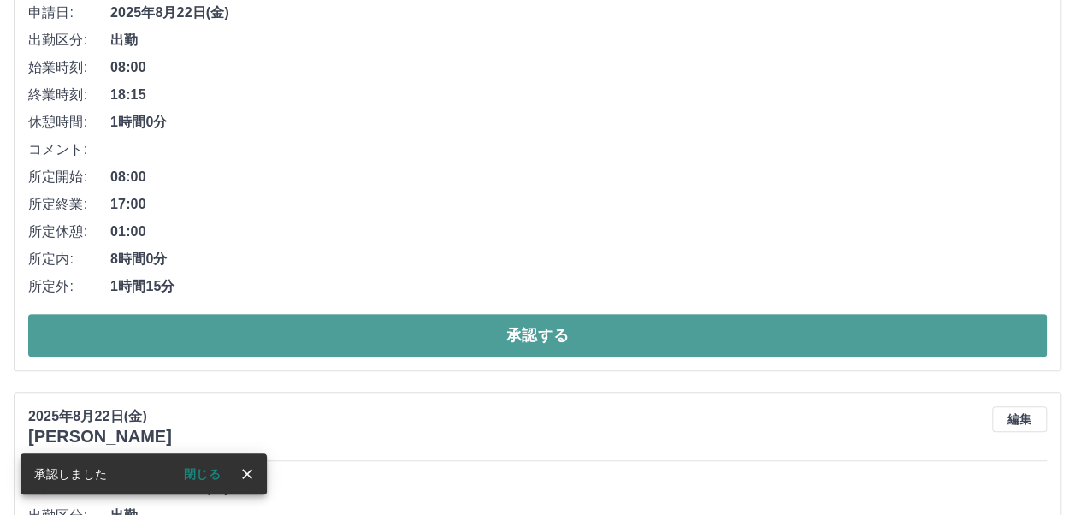
click at [549, 329] on button "承認する" at bounding box center [537, 335] width 1018 height 43
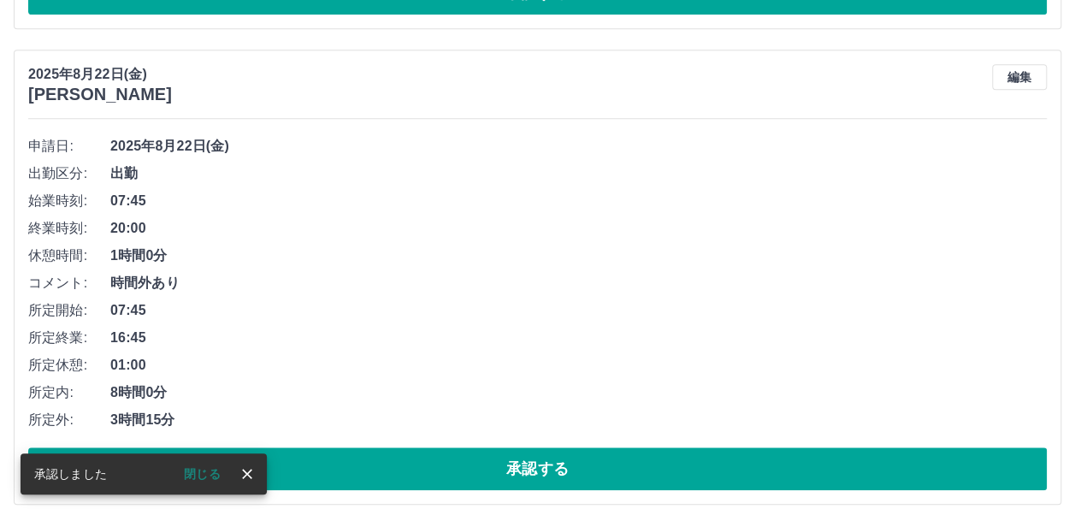
scroll to position [152, 0]
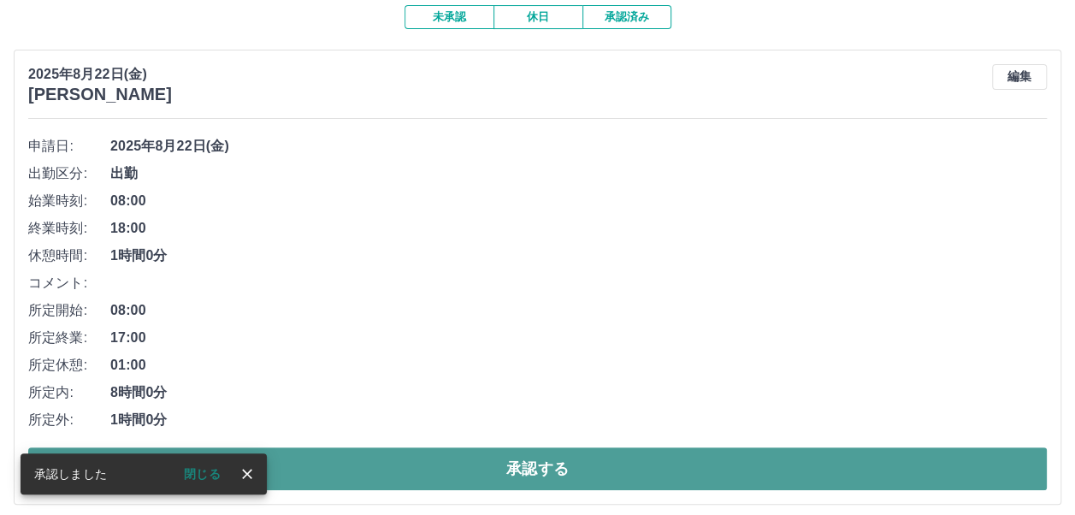
click at [618, 452] on button "承認する" at bounding box center [537, 468] width 1018 height 43
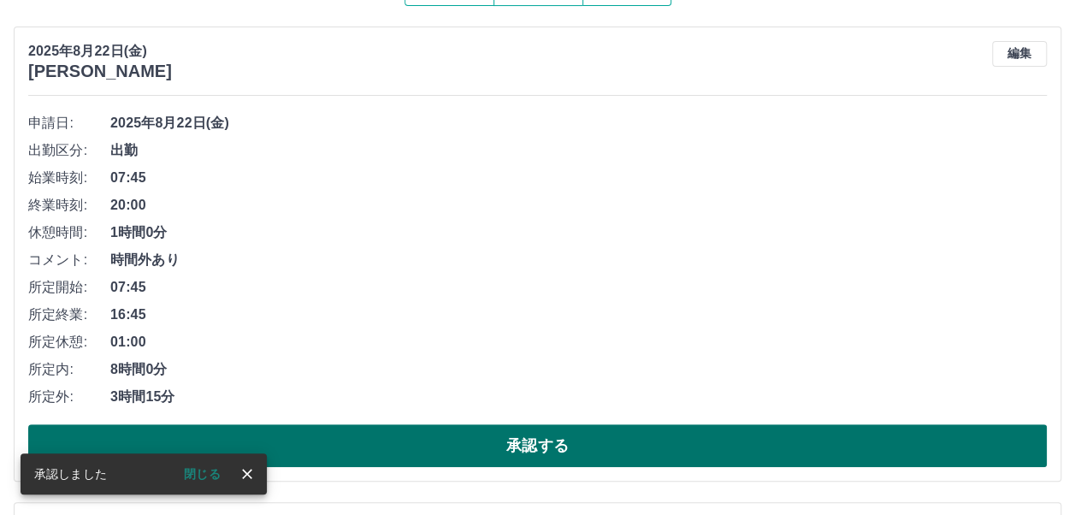
scroll to position [191, 0]
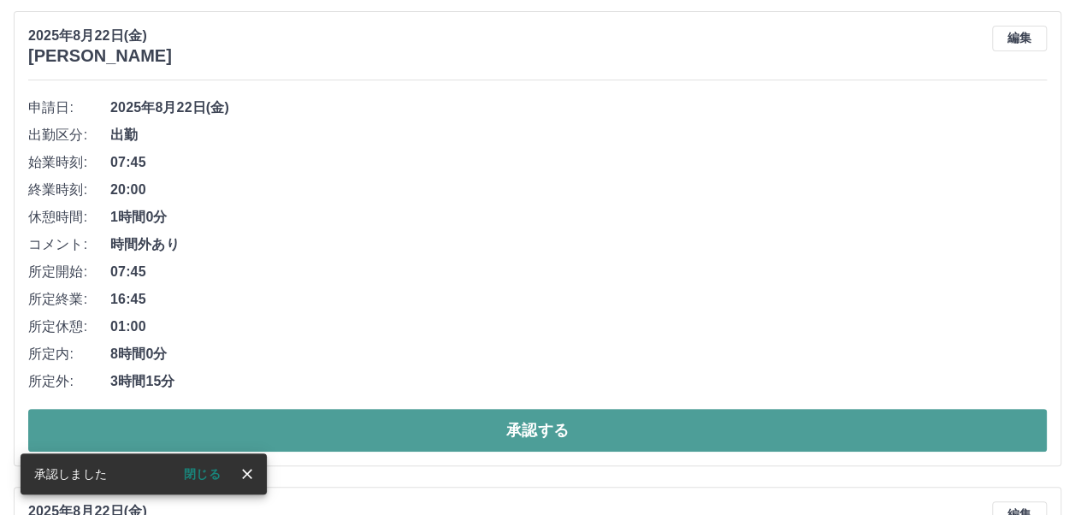
click at [672, 421] on button "承認する" at bounding box center [537, 430] width 1018 height 43
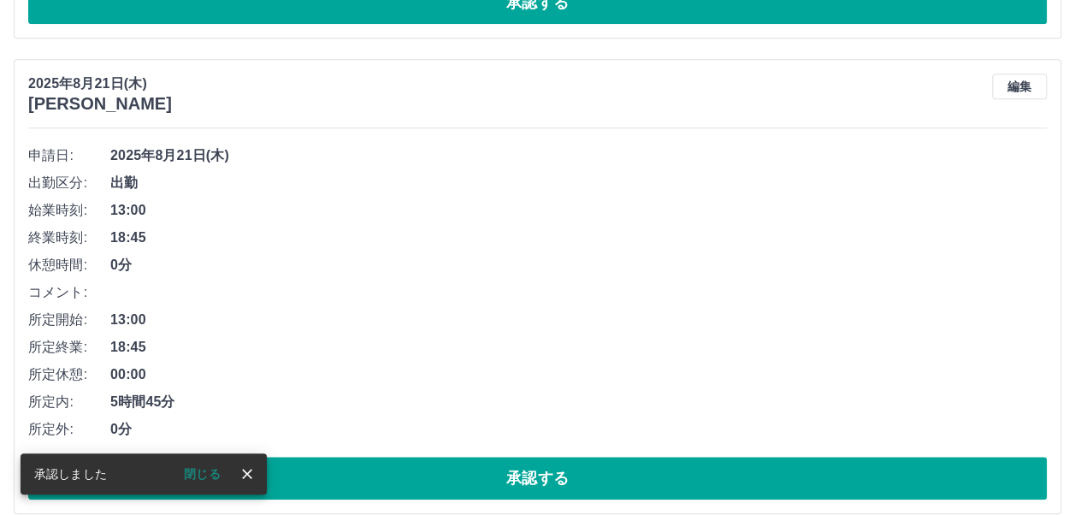
scroll to position [144, 0]
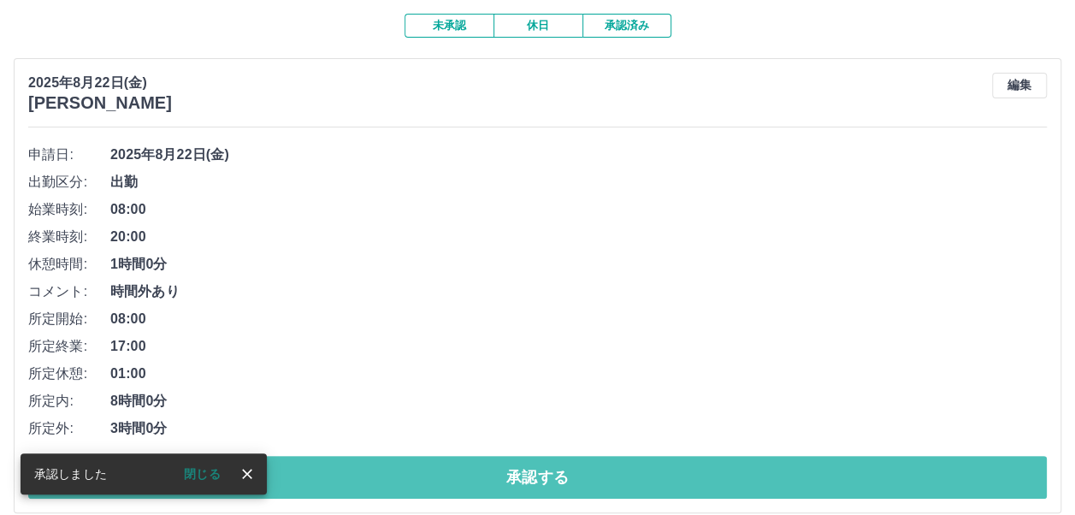
click at [586, 465] on button "承認する" at bounding box center [537, 477] width 1018 height 43
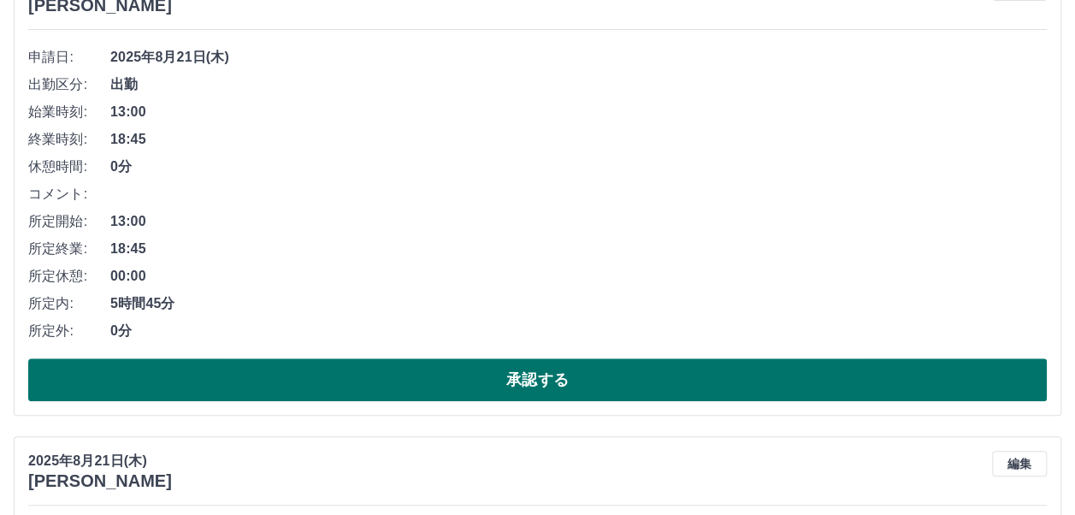
scroll to position [229, 0]
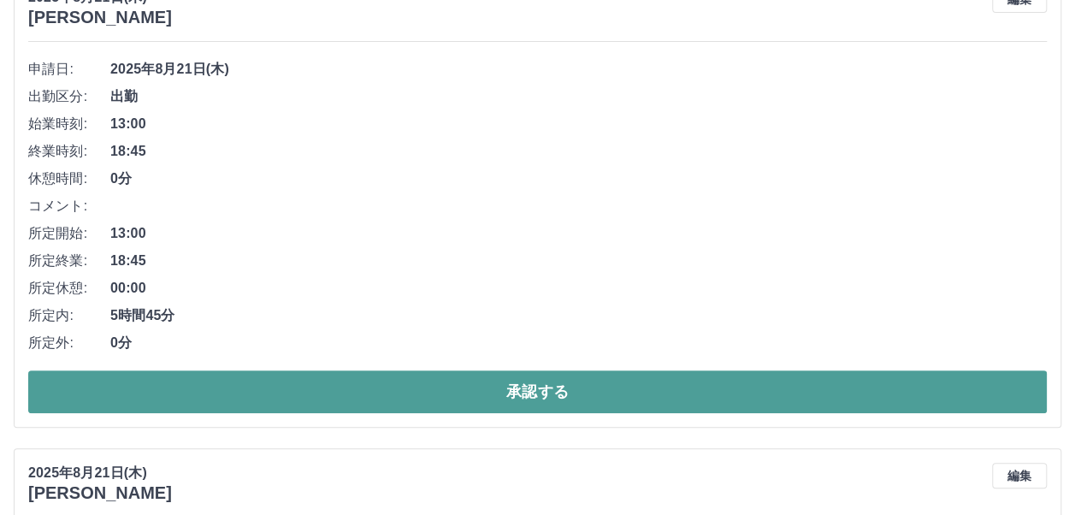
click at [507, 380] on button "承認する" at bounding box center [537, 391] width 1018 height 43
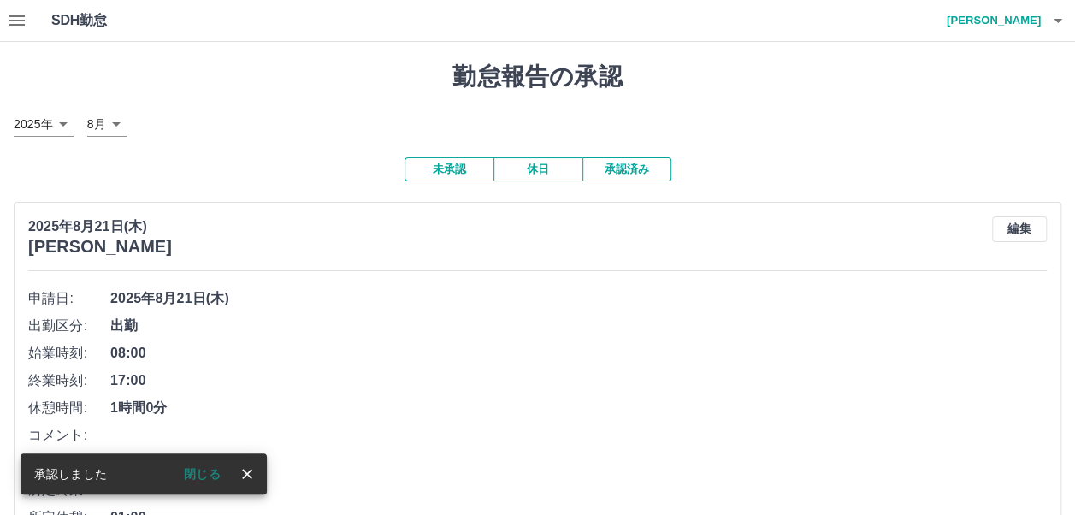
scroll to position [256, 0]
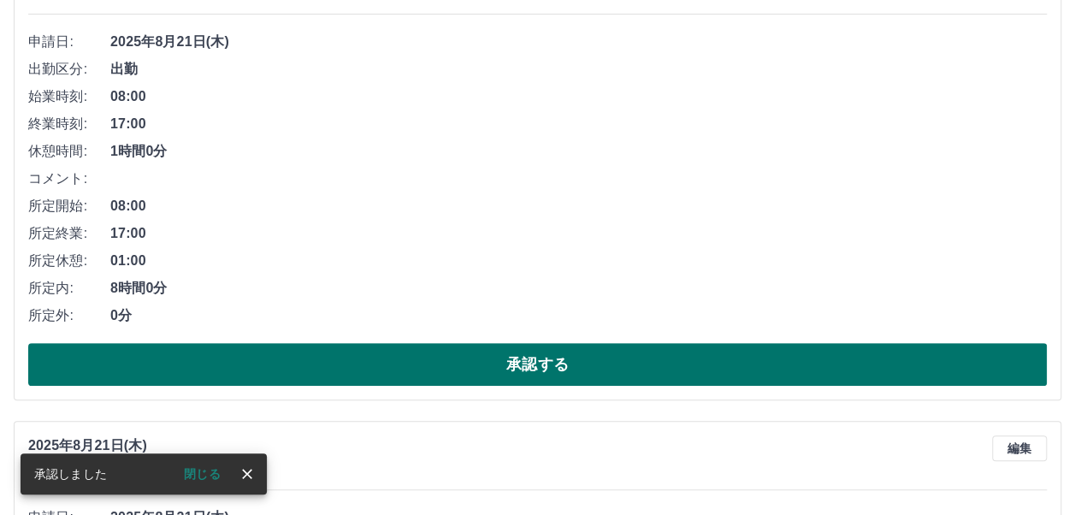
click at [501, 374] on button "承認する" at bounding box center [537, 364] width 1018 height 43
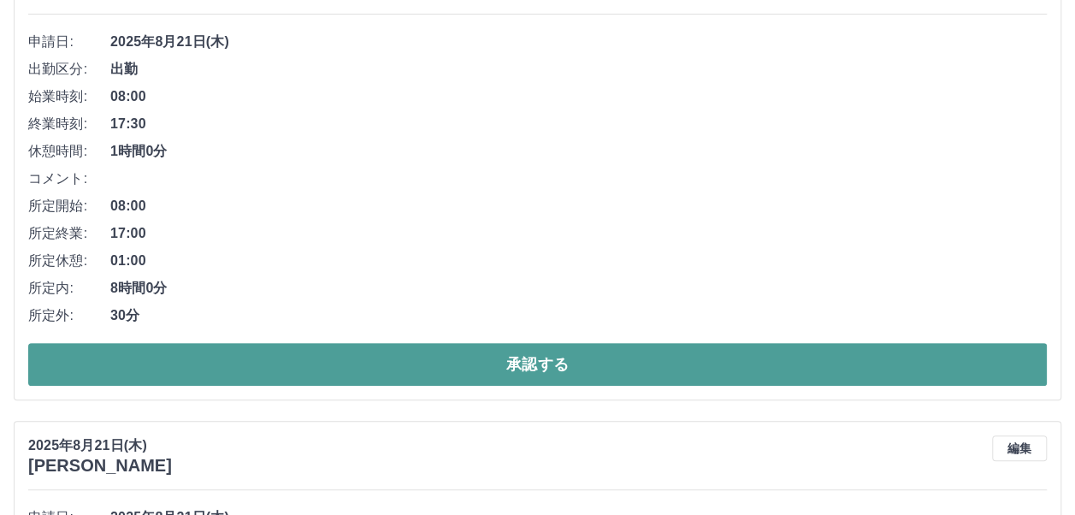
click at [521, 351] on button "承認する" at bounding box center [537, 364] width 1018 height 43
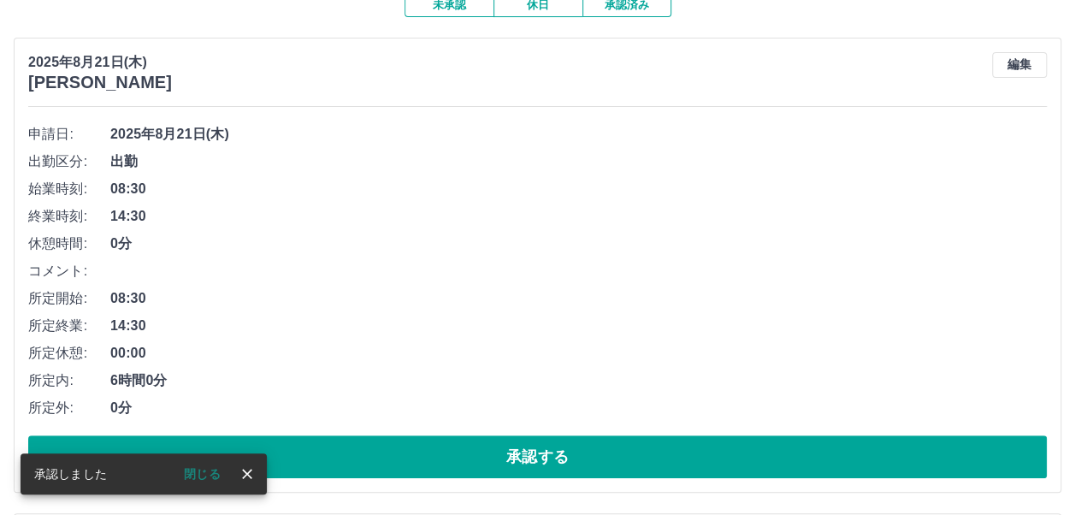
scroll to position [171, 0]
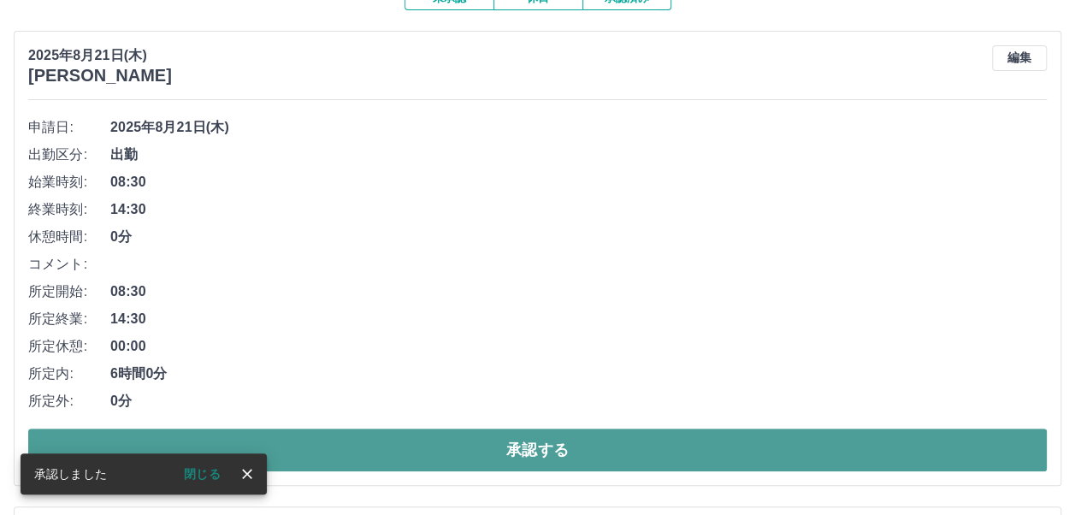
click at [470, 440] on button "承認する" at bounding box center [537, 449] width 1018 height 43
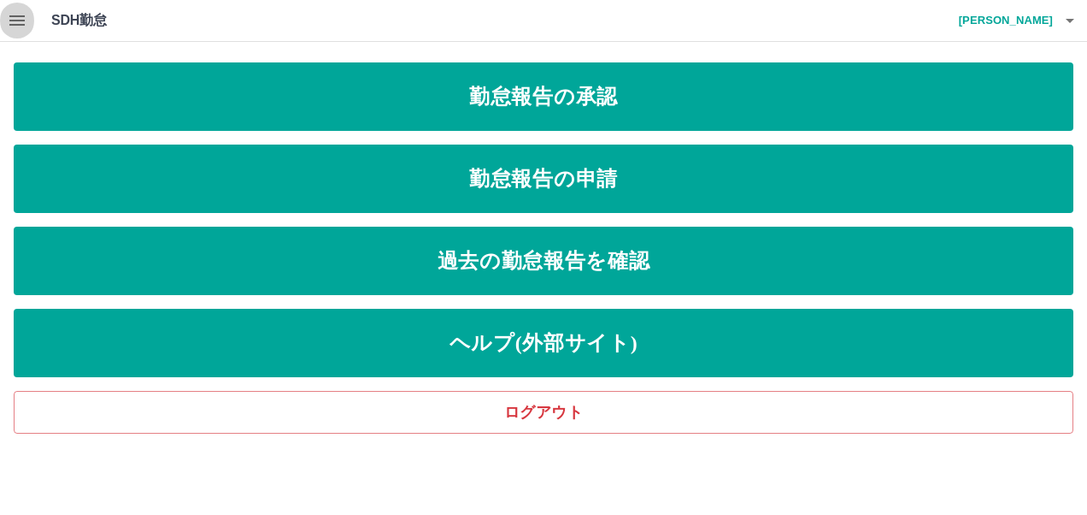
click at [16, 17] on icon "button" at bounding box center [17, 20] width 21 height 21
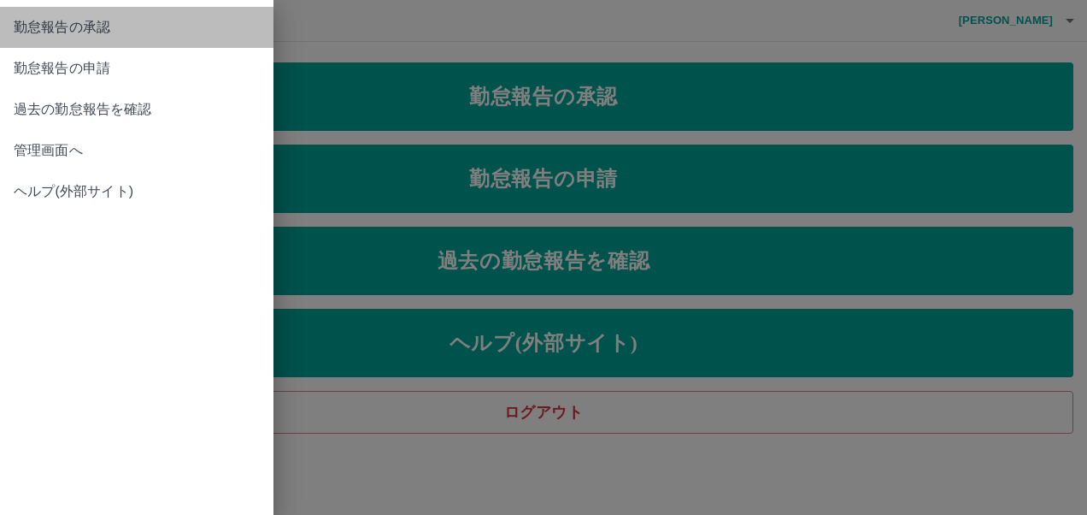
click at [123, 35] on span "勤怠報告の承認" at bounding box center [137, 27] width 246 height 21
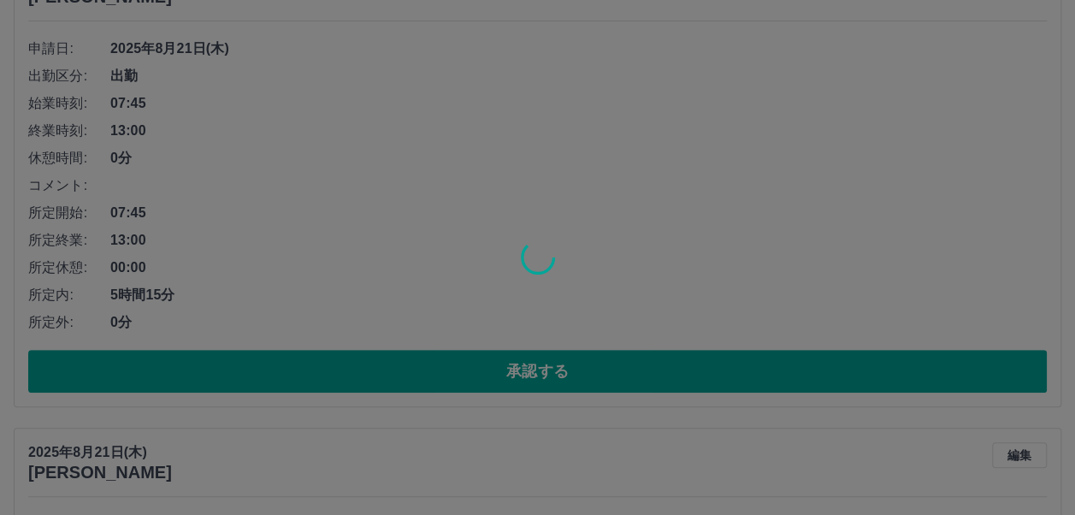
scroll to position [256, 0]
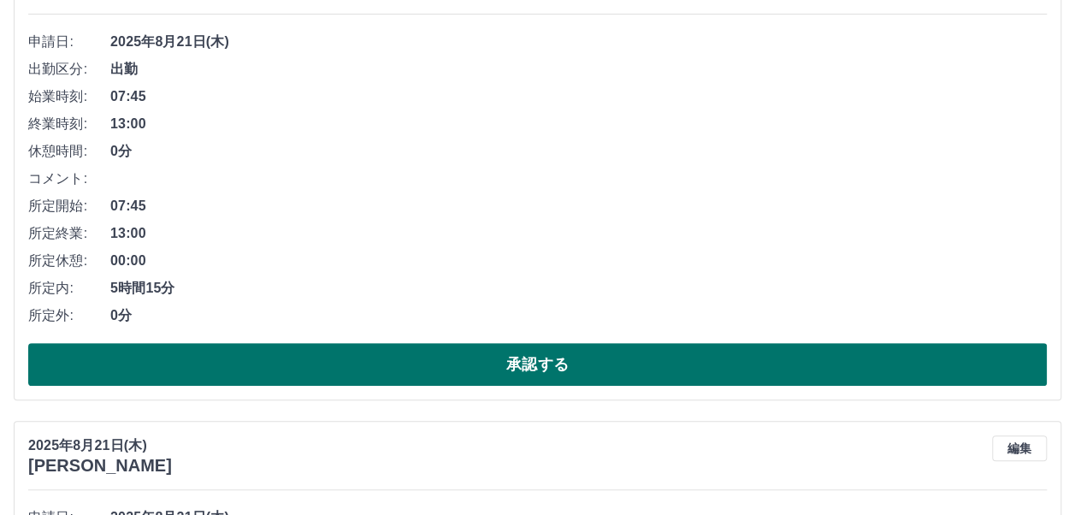
click at [419, 356] on button "承認する" at bounding box center [537, 364] width 1018 height 43
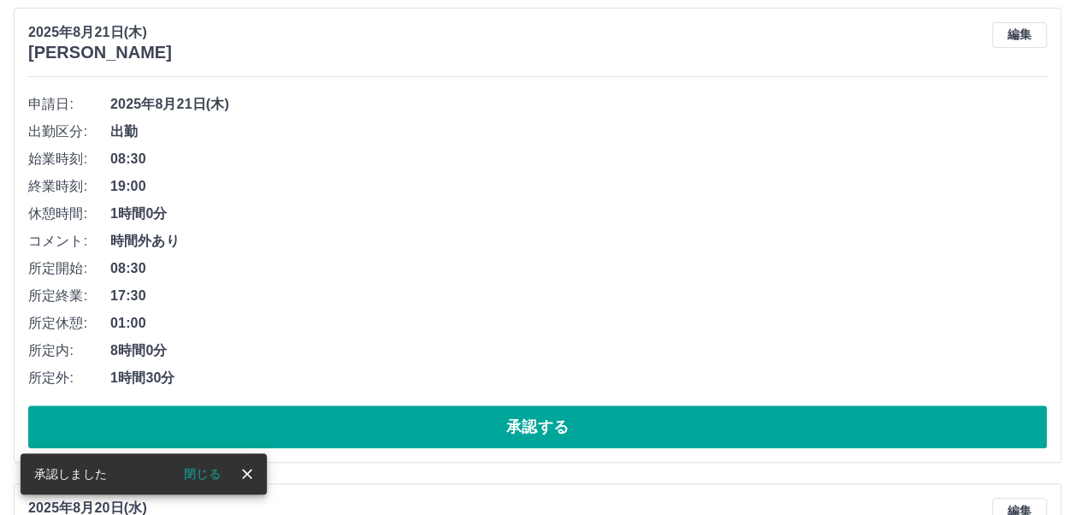
scroll to position [209, 0]
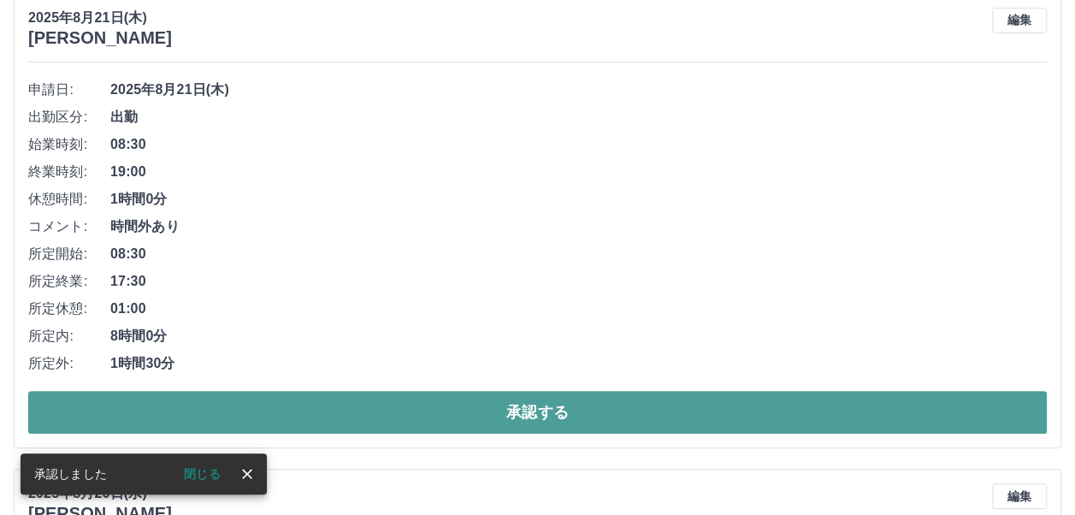
click at [419, 403] on button "承認する" at bounding box center [537, 412] width 1018 height 43
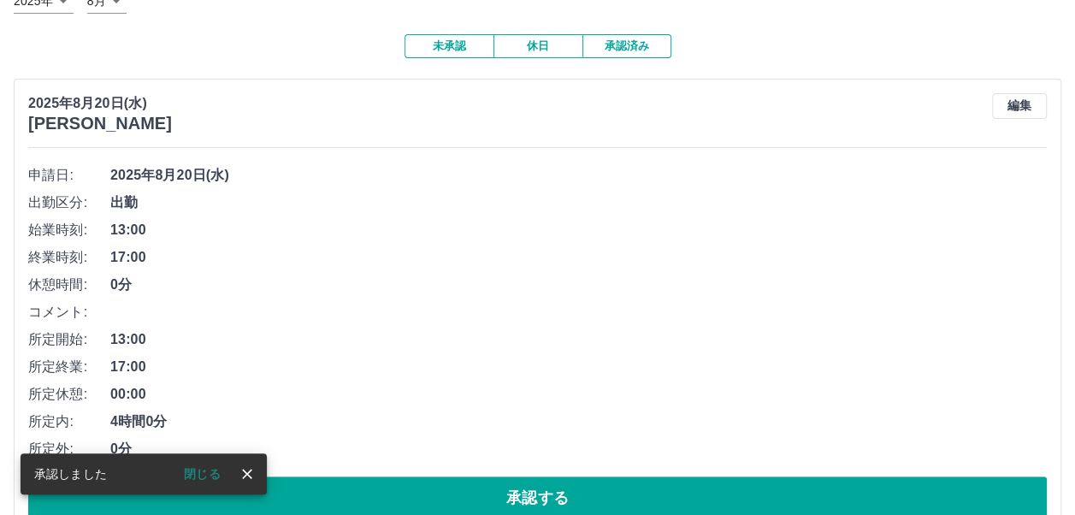
scroll to position [171, 0]
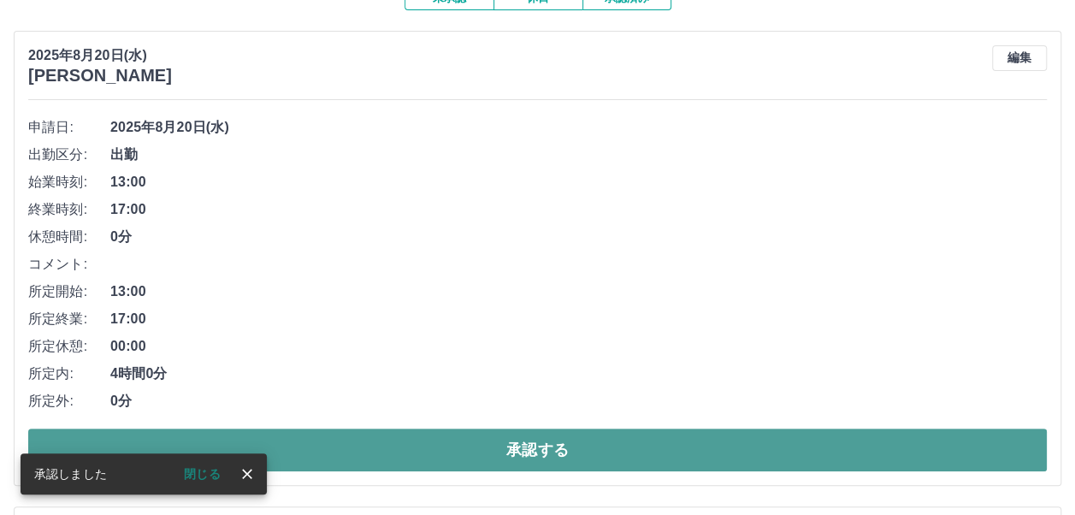
click at [466, 439] on button "承認する" at bounding box center [537, 449] width 1018 height 43
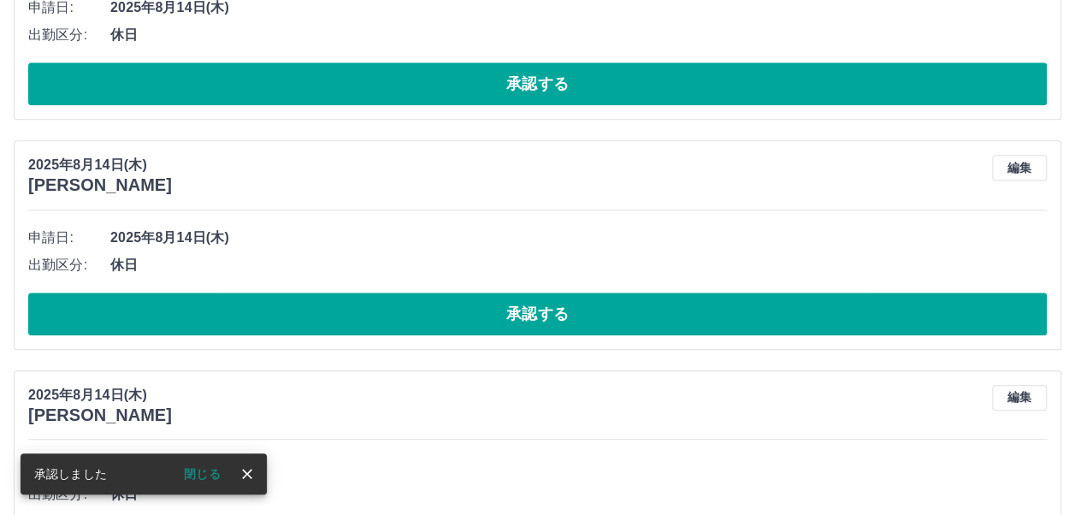
scroll to position [209, 0]
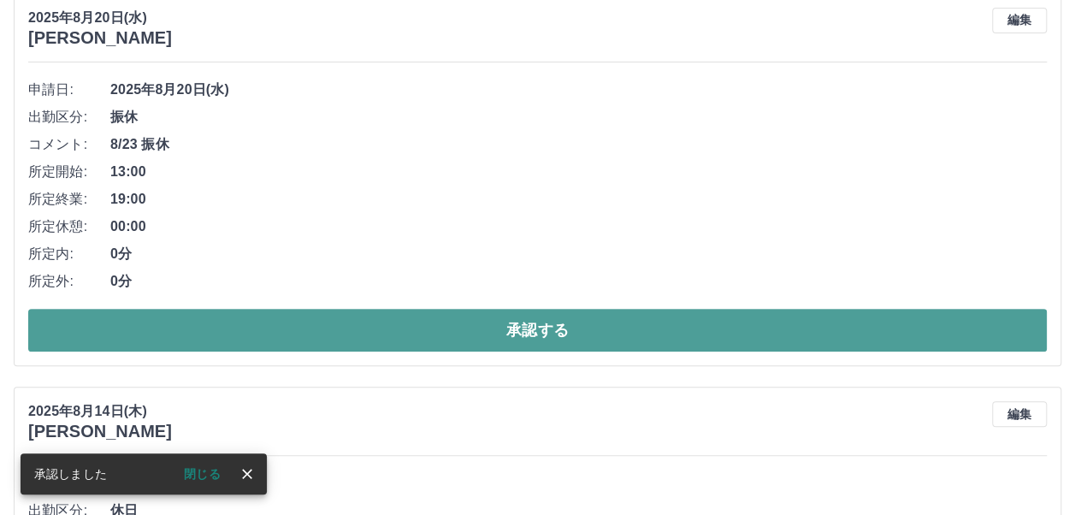
click at [472, 328] on button "承認する" at bounding box center [537, 330] width 1018 height 43
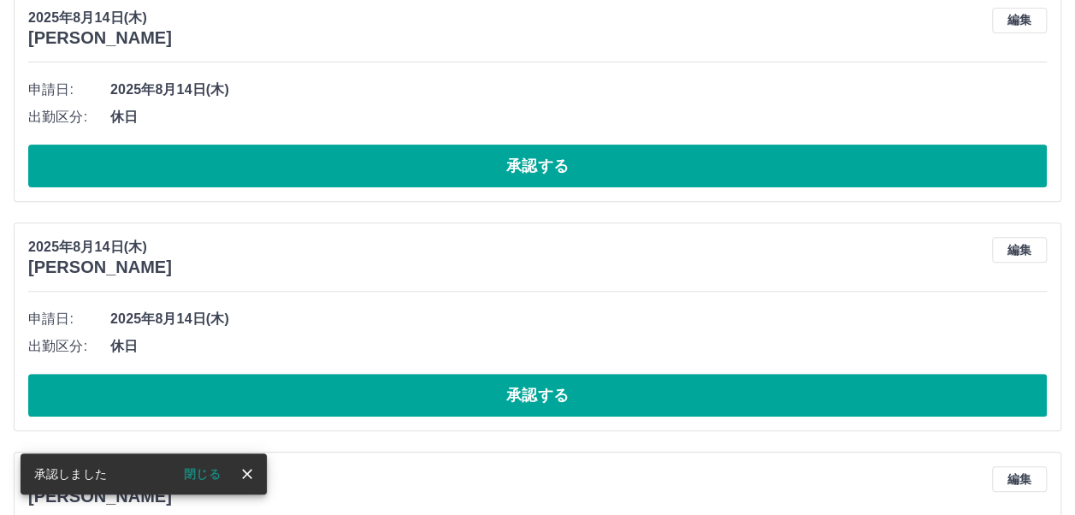
scroll to position [0, 0]
